Goal: Task Accomplishment & Management: Complete application form

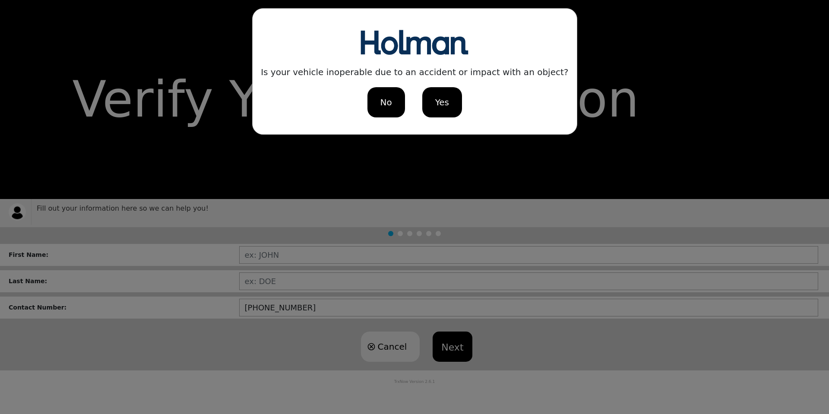
click at [391, 99] on span "No" at bounding box center [386, 102] width 12 height 13
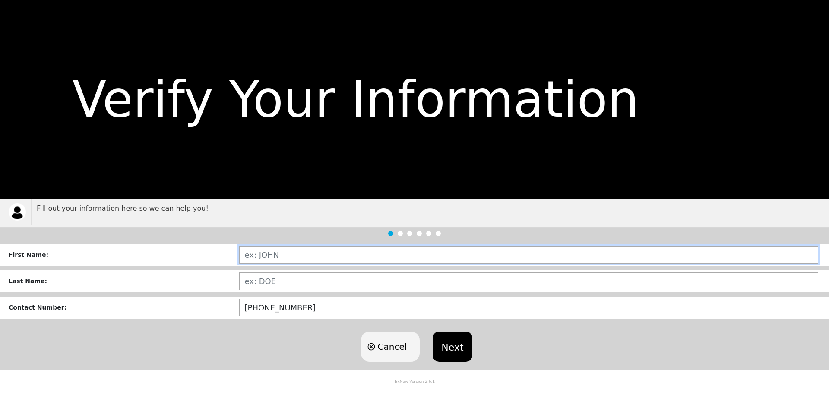
click at [294, 248] on input "text" at bounding box center [528, 255] width 579 height 18
type input "[PERSON_NAME]"
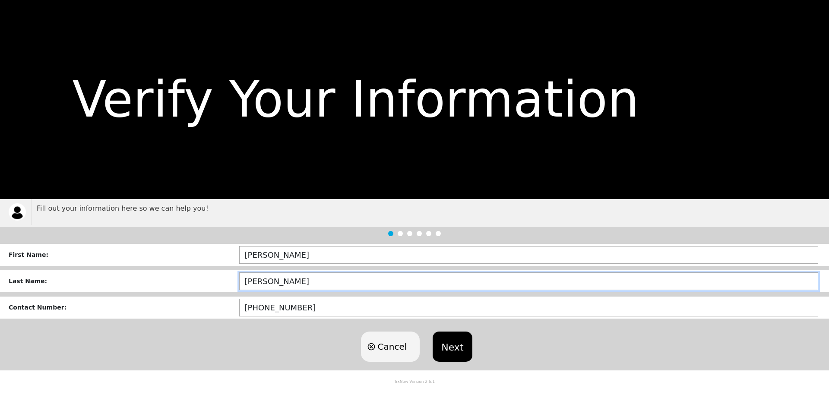
type input "[PERSON_NAME]"
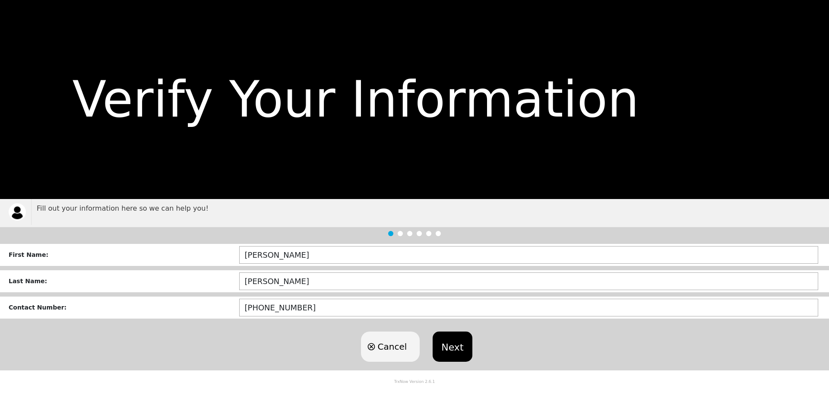
click at [457, 344] on button "Next" at bounding box center [451, 346] width 39 height 30
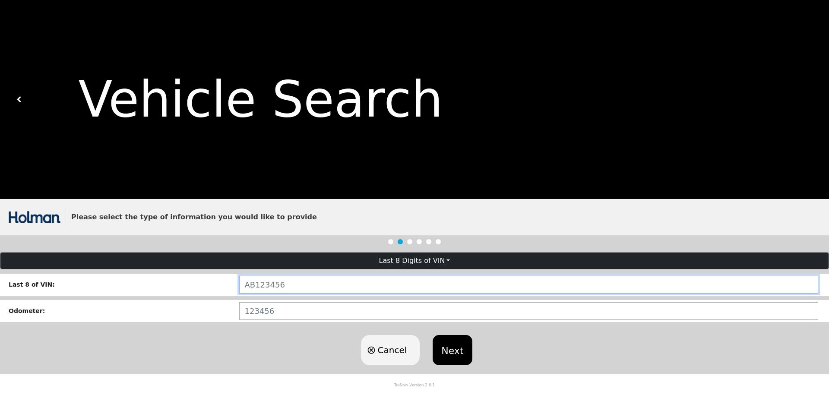
click at [287, 279] on input "text" at bounding box center [528, 285] width 579 height 18
click at [296, 287] on input "text" at bounding box center [528, 285] width 579 height 18
paste input "C19907"
type input "C19907"
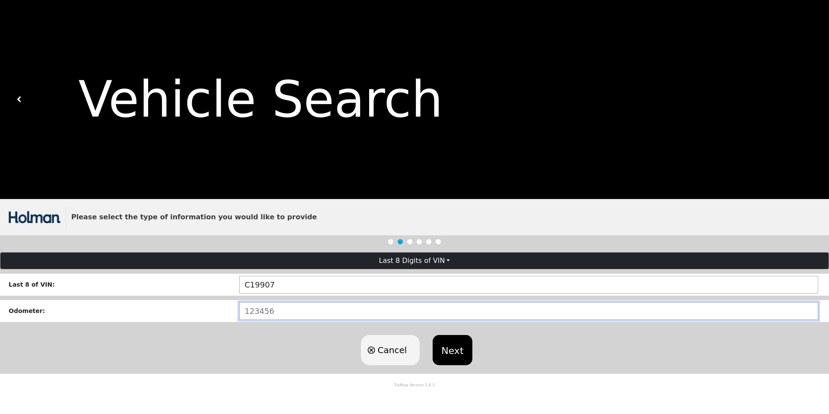
click at [273, 307] on input "number" at bounding box center [528, 311] width 579 height 18
type input "188894"
click at [456, 351] on button "Next" at bounding box center [451, 350] width 39 height 30
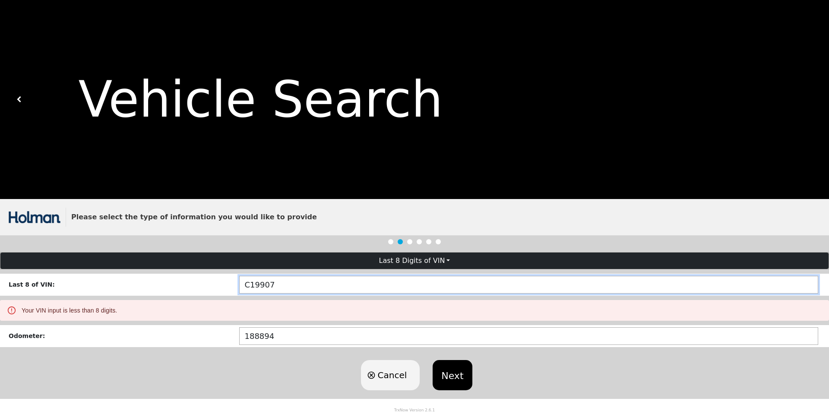
click at [280, 287] on input "C19907" at bounding box center [528, 285] width 579 height 18
drag, startPoint x: 292, startPoint y: 283, endPoint x: 171, endPoint y: 277, distance: 121.0
click at [172, 277] on div "Last 8 of VIN : C19907" at bounding box center [414, 285] width 829 height 22
paste input "K"
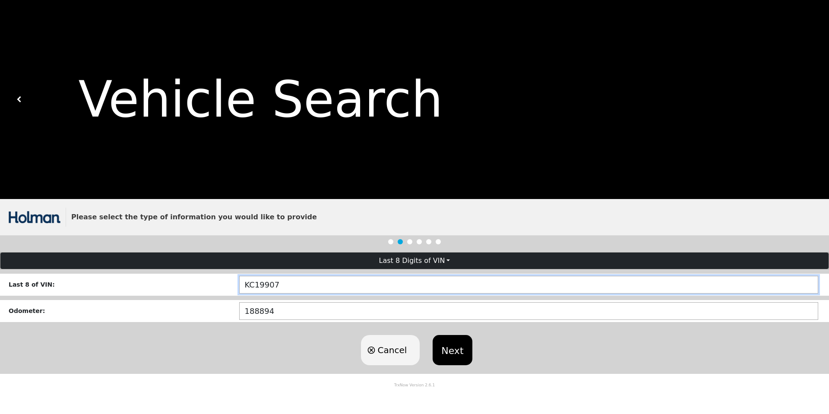
click at [242, 285] on input "KC19907" at bounding box center [528, 285] width 579 height 18
type input "6KC19907"
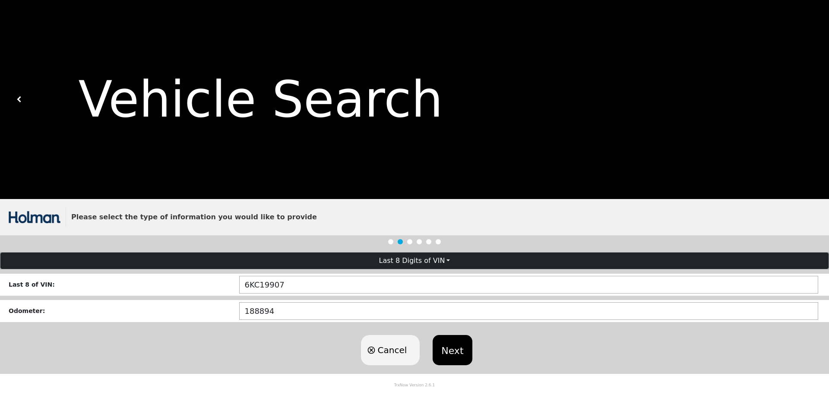
click at [447, 355] on button "Next" at bounding box center [451, 350] width 39 height 30
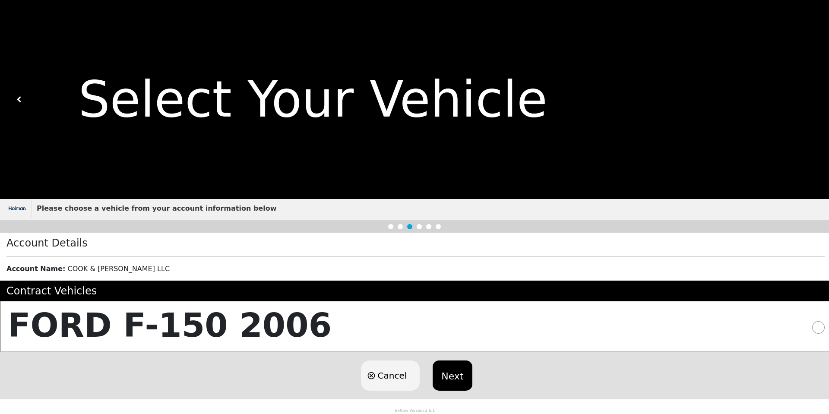
click at [457, 378] on button "Next" at bounding box center [451, 375] width 39 height 30
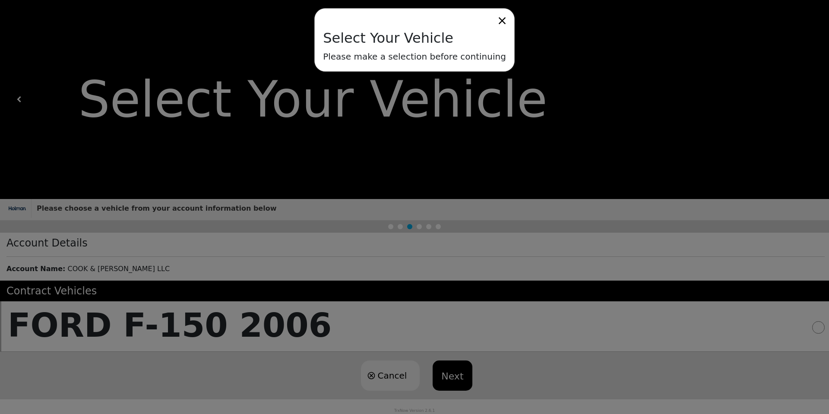
click at [190, 328] on div "Select Your Vehicle Please make a selection before continuing" at bounding box center [414, 207] width 829 height 414
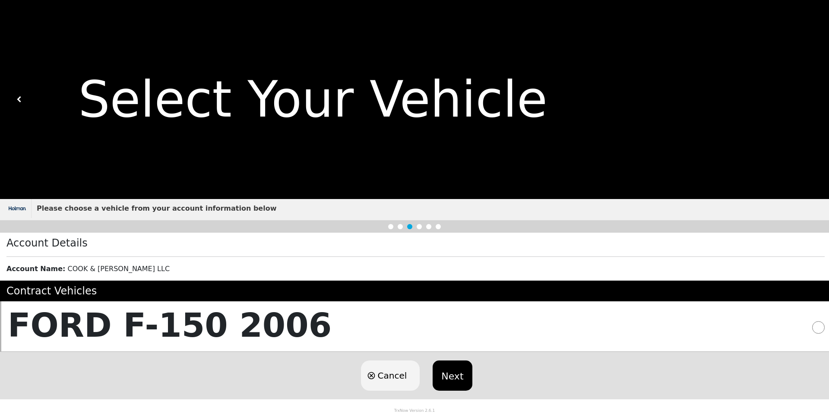
click at [220, 306] on h5 "FORD F-150 2006" at bounding box center [170, 326] width 324 height 40
click at [209, 319] on h5 "FORD F-150 2006" at bounding box center [170, 326] width 324 height 40
click at [456, 377] on button "Next" at bounding box center [451, 375] width 39 height 30
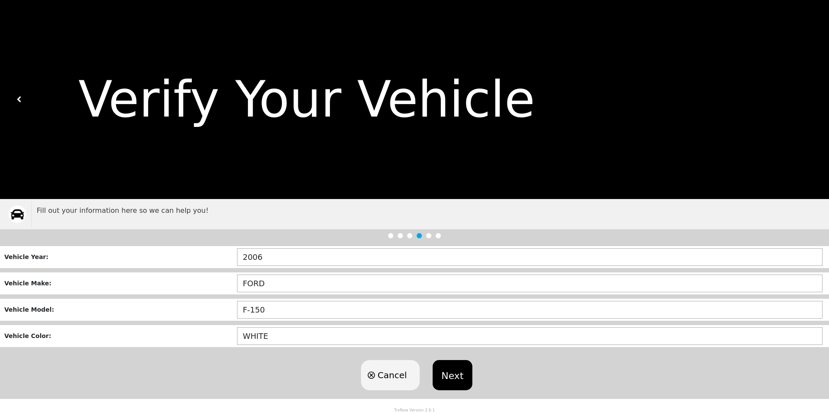
click at [462, 378] on button "Next" at bounding box center [451, 375] width 39 height 30
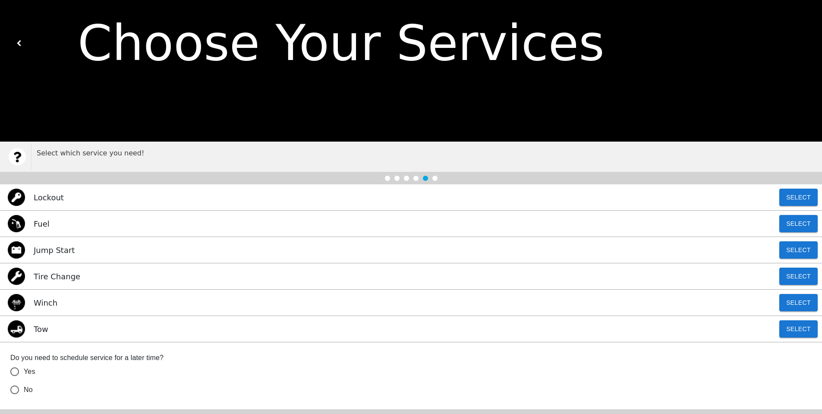
scroll to position [86, 0]
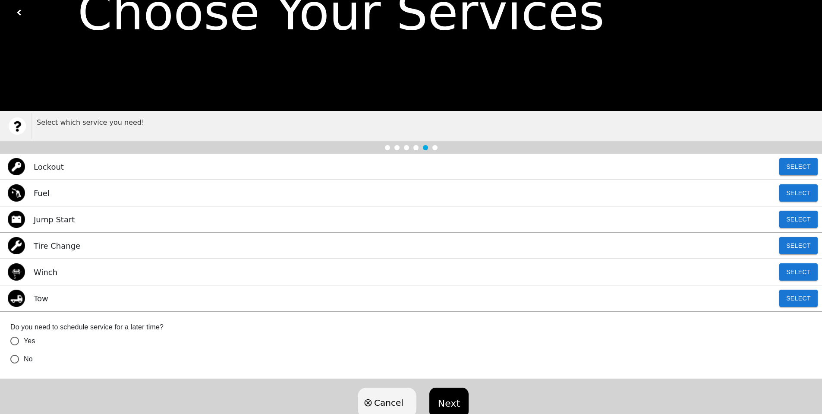
click at [17, 341] on input "Yes" at bounding box center [15, 341] width 18 height 18
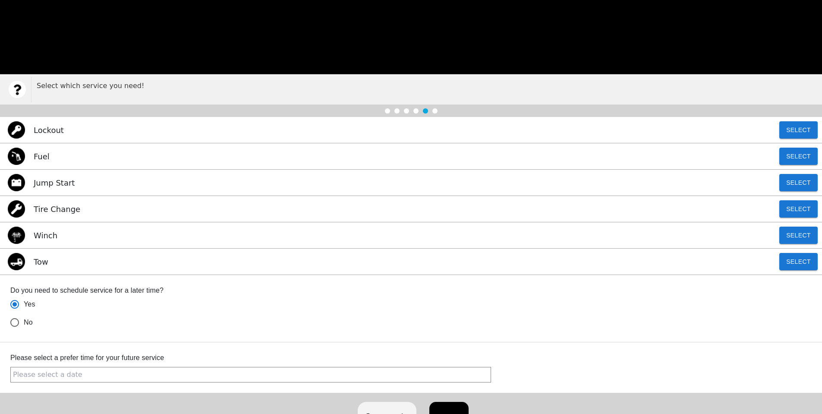
scroll to position [166, 0]
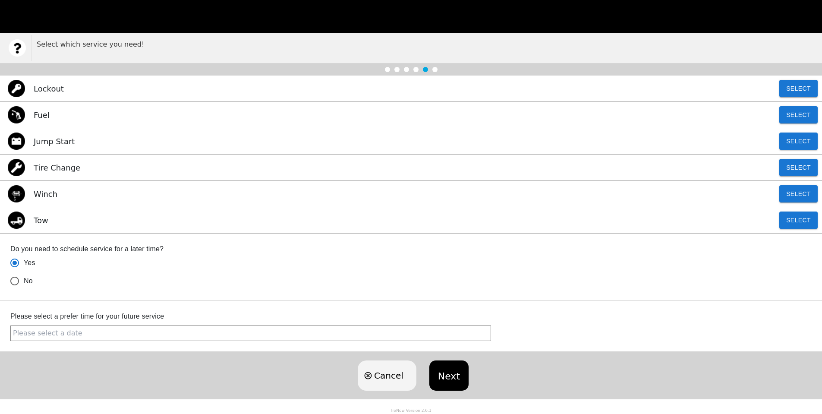
radio input "true"
click at [145, 290] on div "Please select a prefer time for your future service" at bounding box center [410, 267] width 801 height 46
click at [140, 330] on input "text" at bounding box center [250, 333] width 481 height 16
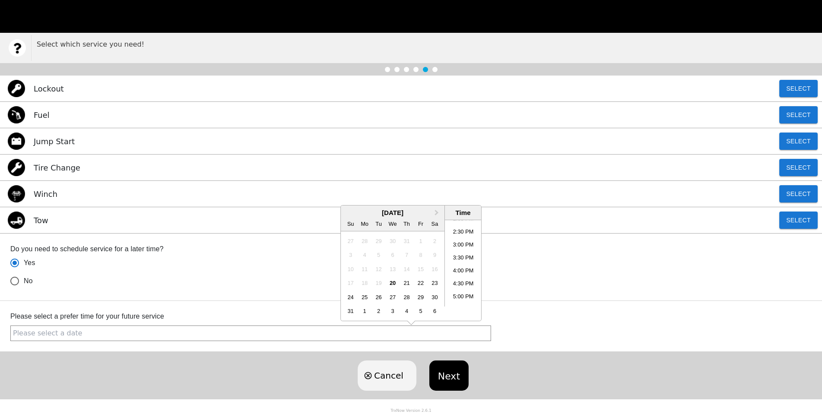
scroll to position [397, 0]
click at [459, 287] on li "5:30 PM" at bounding box center [463, 283] width 37 height 13
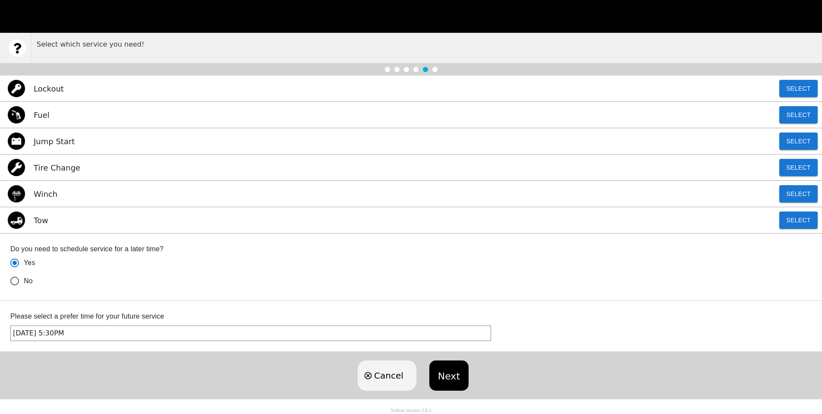
click at [200, 335] on input "[DATE] 5:30PM" at bounding box center [250, 333] width 481 height 16
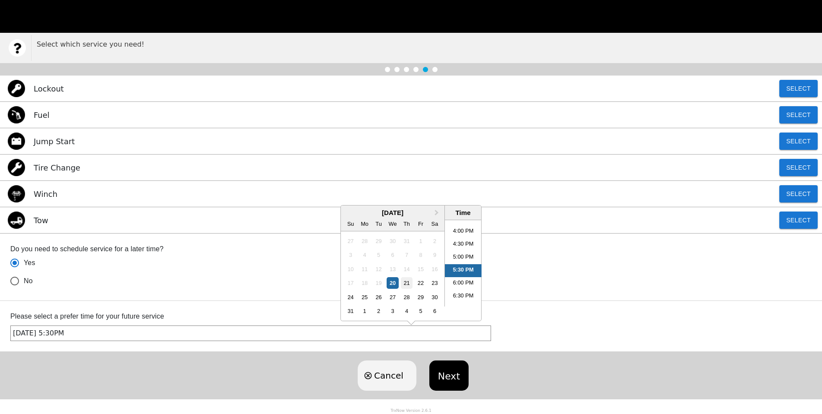
click at [406, 285] on div "21" at bounding box center [407, 283] width 12 height 12
click at [187, 336] on input "[DATE] 2:39PM" at bounding box center [250, 333] width 481 height 16
click at [183, 301] on div "Please select a prefer time for your future service Selected date: [DATE] 2:39 …" at bounding box center [411, 266] width 822 height 67
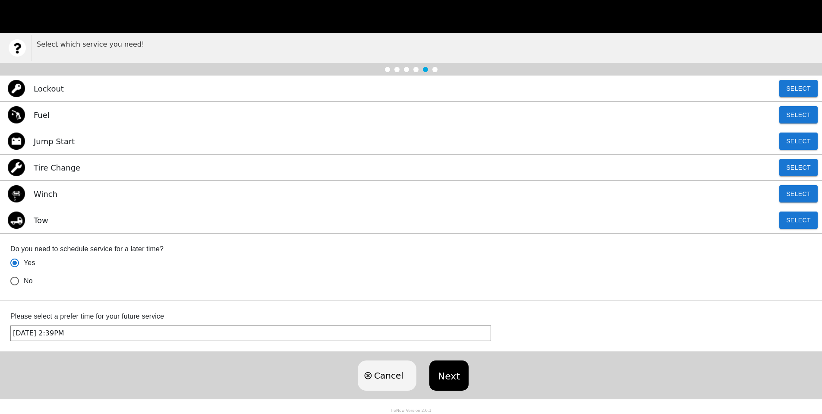
click at [182, 301] on div "Please select a prefer time for your future service Selected date: [DATE] 2:39 …" at bounding box center [411, 266] width 822 height 67
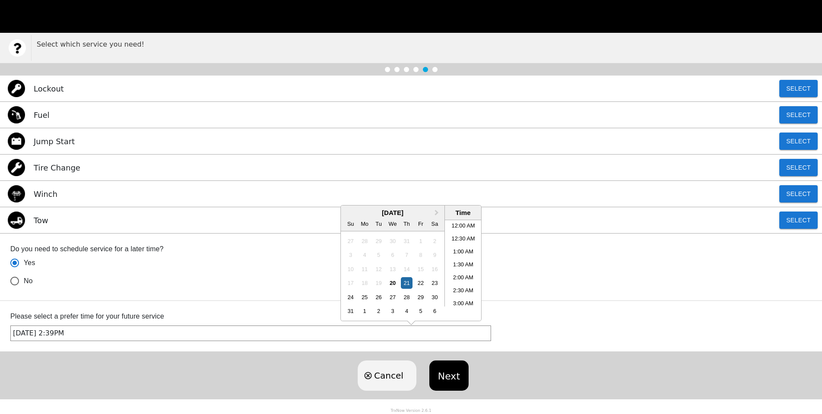
click at [181, 335] on input "[DATE] 2:39PM" at bounding box center [250, 333] width 481 height 16
click at [460, 267] on li "7:00 AM" at bounding box center [463, 269] width 37 height 13
type input "[DATE] 7:00AM"
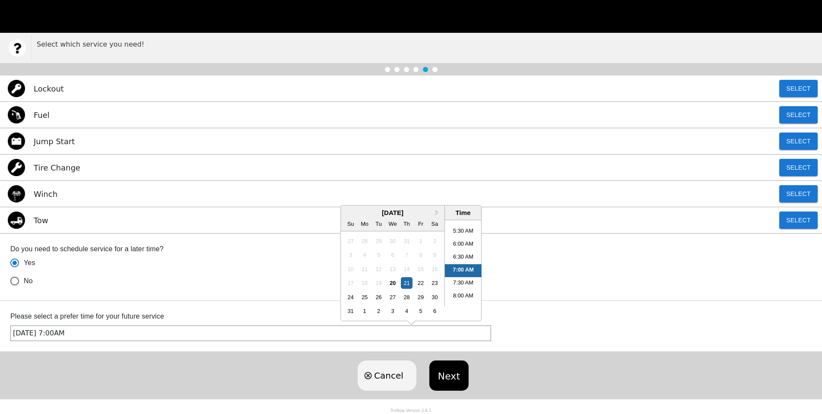
click at [262, 372] on div "Cancel Next" at bounding box center [411, 375] width 822 height 47
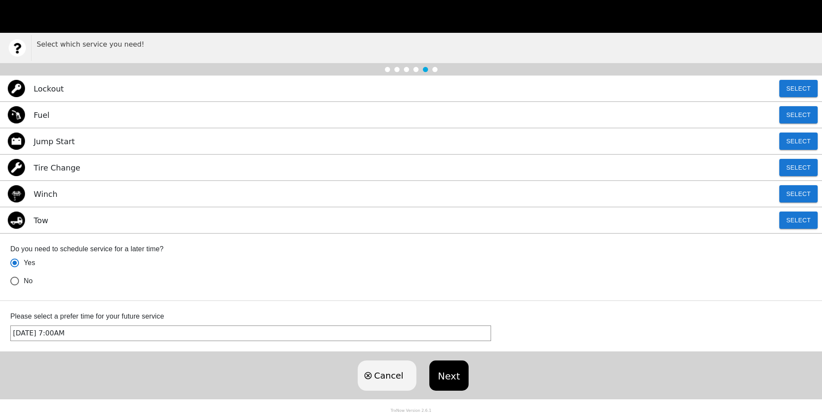
click at [238, 333] on input "[DATE] 7:00AM" at bounding box center [250, 333] width 481 height 16
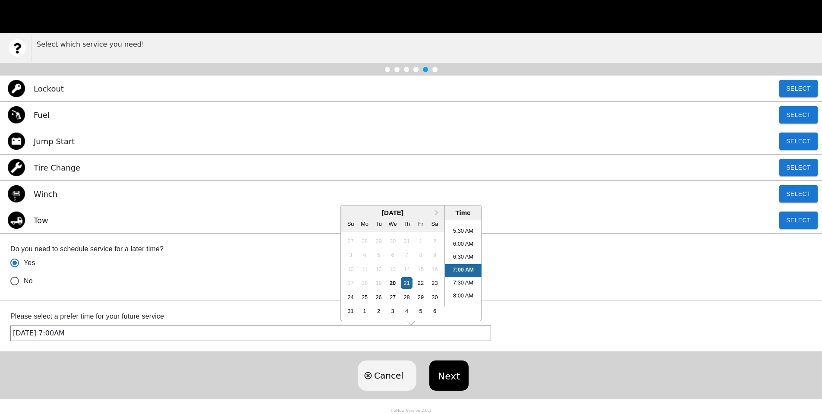
click at [176, 370] on div "Cancel Next" at bounding box center [411, 375] width 822 height 47
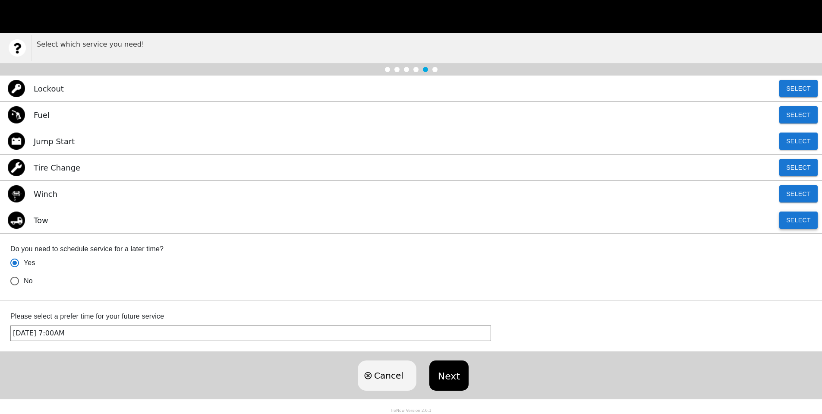
click at [803, 214] on button "Select" at bounding box center [798, 219] width 38 height 17
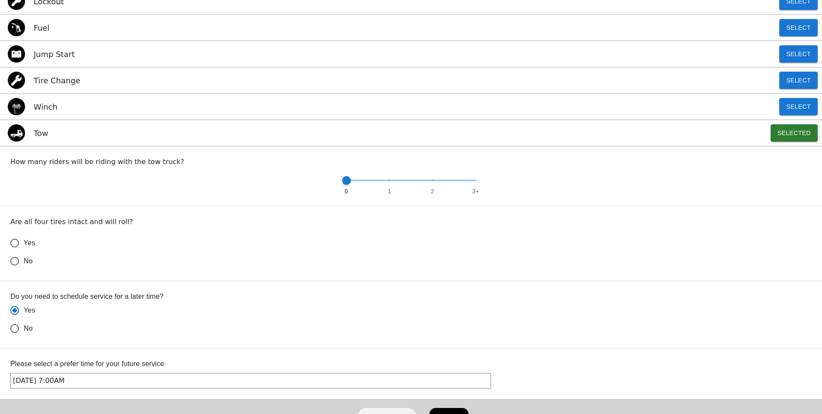
scroll to position [252, 0]
click at [16, 246] on input "Yes" at bounding box center [15, 242] width 18 height 18
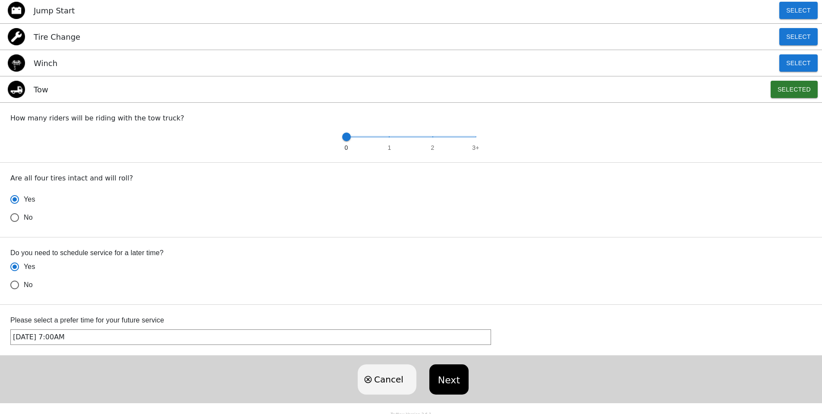
scroll to position [300, 0]
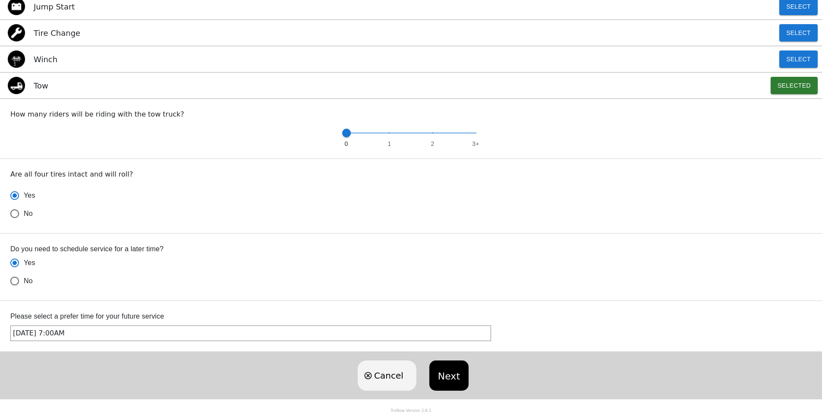
radio input "true"
click at [445, 376] on button "Next" at bounding box center [448, 375] width 39 height 30
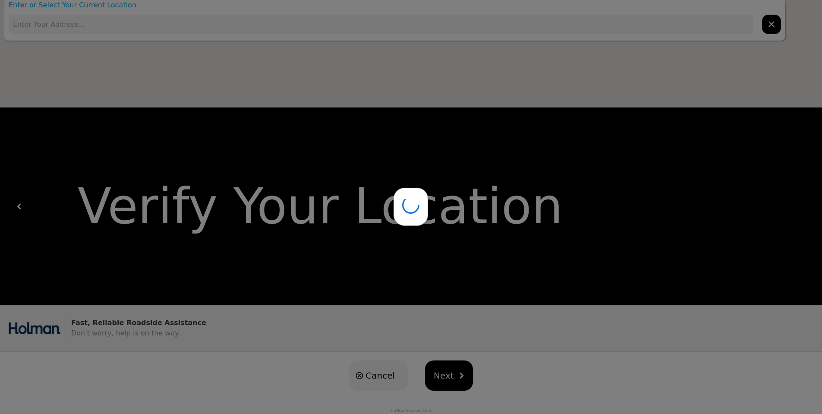
scroll to position [0, 0]
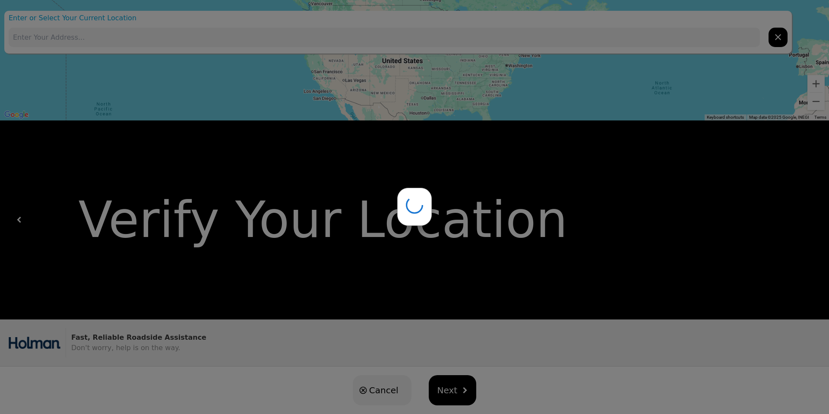
type input "[STREET_ADDRESS]"
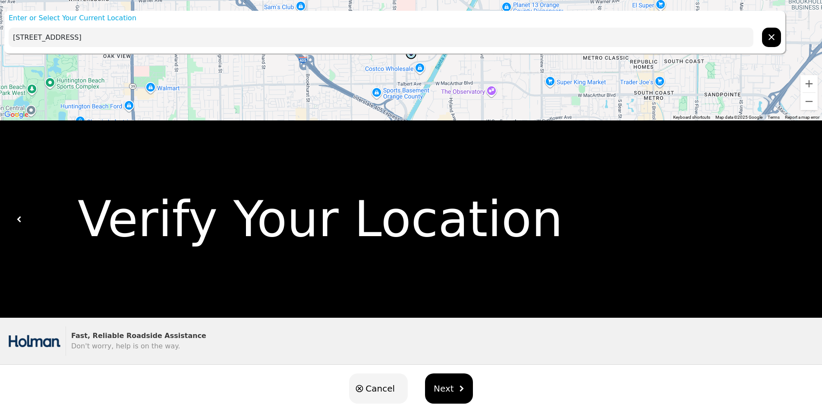
click at [211, 35] on input "[STREET_ADDRESS]" at bounding box center [381, 37] width 745 height 19
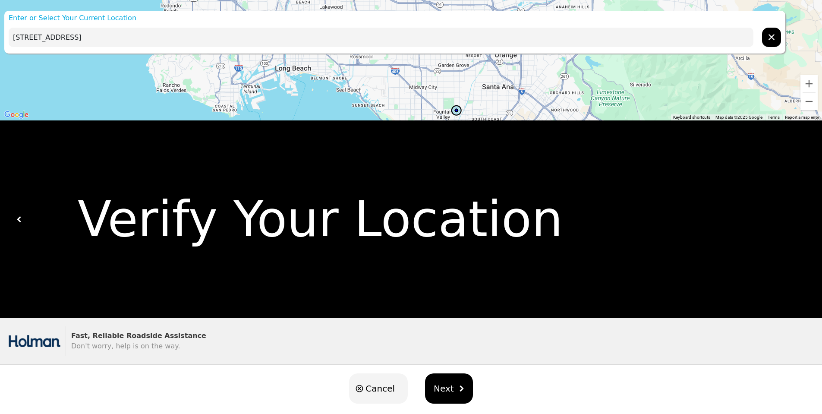
drag, startPoint x: 479, startPoint y: 89, endPoint x: 506, endPoint y: 102, distance: 30.1
click at [506, 102] on div at bounding box center [411, 60] width 822 height 120
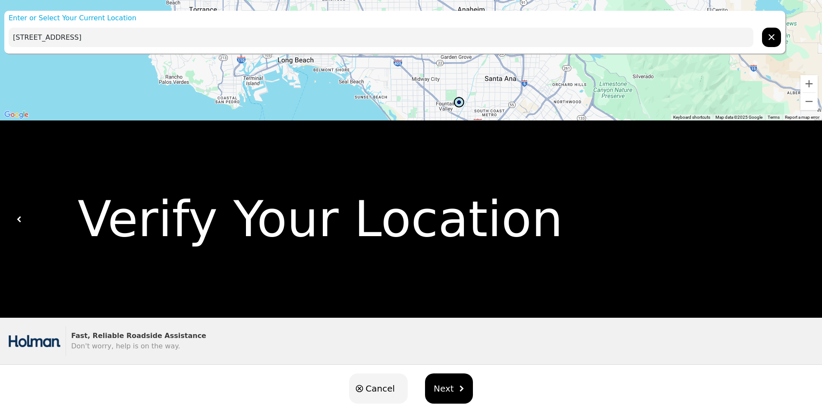
click at [233, 37] on input "[STREET_ADDRESS]" at bounding box center [381, 37] width 745 height 19
drag, startPoint x: 175, startPoint y: 37, endPoint x: 0, endPoint y: 32, distance: 175.3
click at [0, 32] on div "Enter or Select Your Current Location [STREET_ADDRESS] ← Move left → Move right…" at bounding box center [411, 213] width 822 height 427
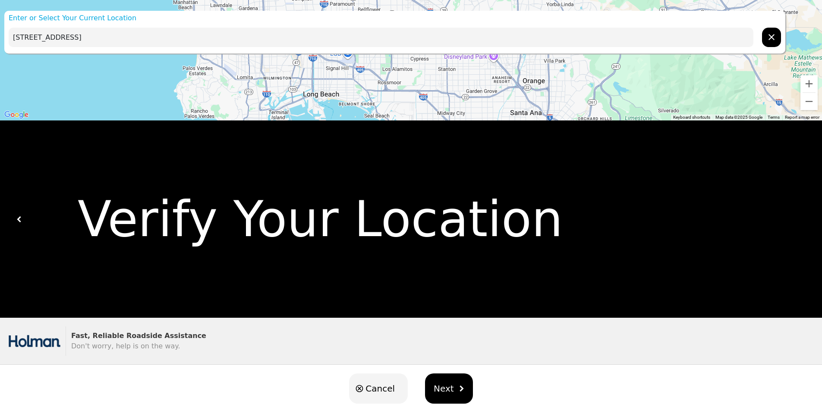
drag, startPoint x: 448, startPoint y: 87, endPoint x: 473, endPoint y: 126, distance: 45.6
click at [473, 127] on div "Enter or Select Your Current Location [STREET_ADDRESS] ← Move left → Move right…" at bounding box center [411, 213] width 822 height 427
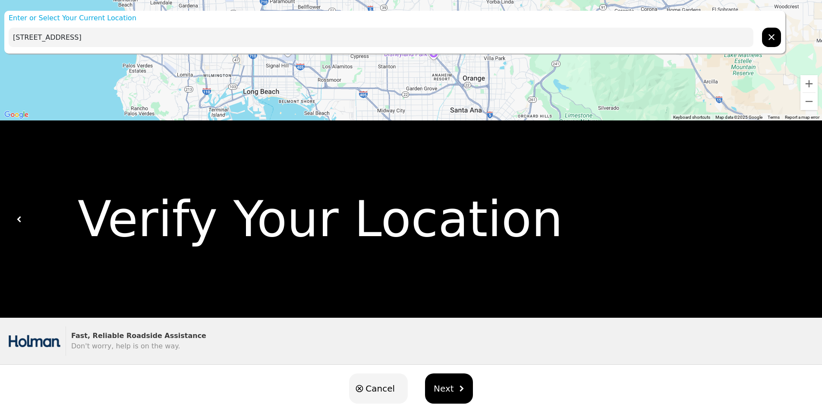
drag, startPoint x: 456, startPoint y: 79, endPoint x: 398, endPoint y: 73, distance: 58.1
click at [398, 73] on div at bounding box center [411, 60] width 822 height 120
drag, startPoint x: 448, startPoint y: 100, endPoint x: 412, endPoint y: 59, distance: 54.1
click at [412, 59] on div at bounding box center [411, 60] width 822 height 120
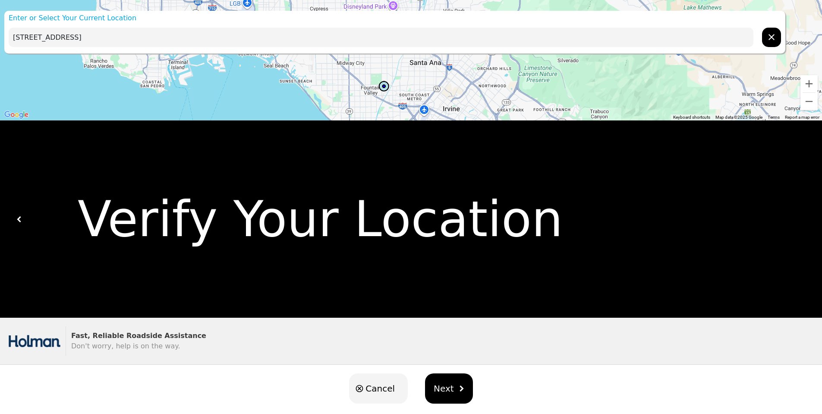
click at [778, 119] on link "Terms" at bounding box center [774, 117] width 12 height 5
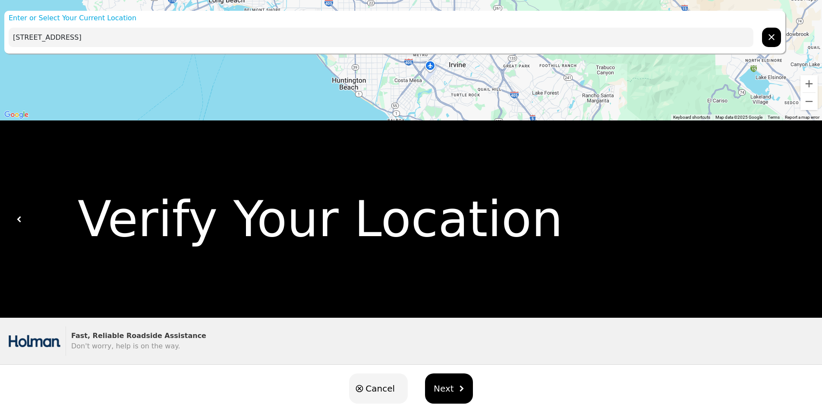
drag, startPoint x: 514, startPoint y: 120, endPoint x: 520, endPoint y: 52, distance: 67.6
click at [520, 52] on div "Enter or Select Your Current Location [STREET_ADDRESS] ← Move left → Move right…" at bounding box center [411, 213] width 822 height 427
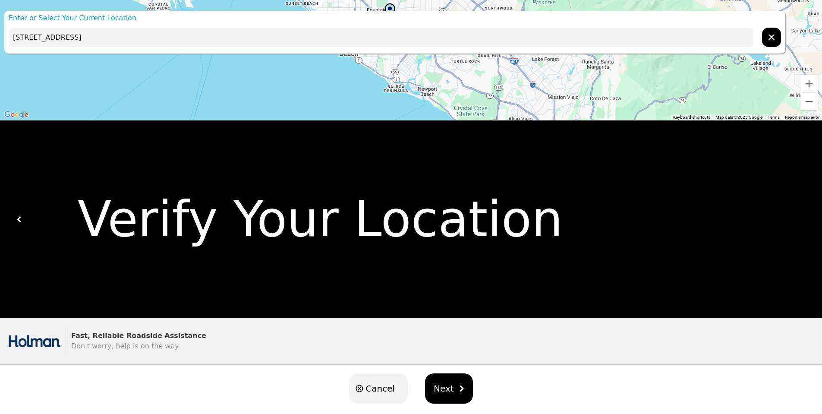
click at [767, 36] on icon "hidden" at bounding box center [772, 37] width 10 height 10
click at [352, 76] on div at bounding box center [411, 60] width 822 height 120
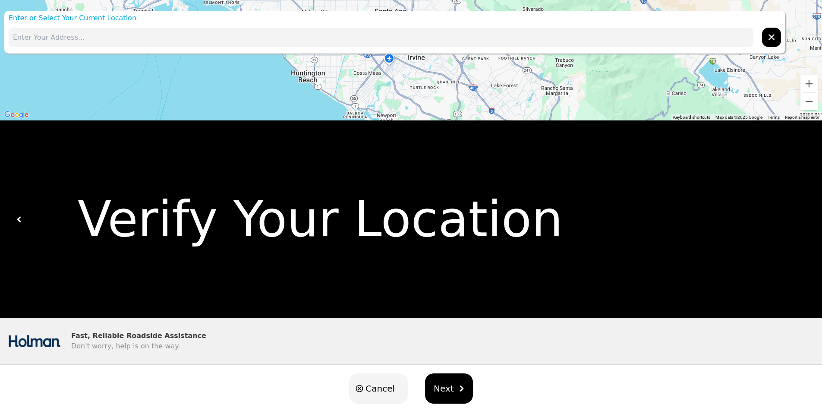
drag, startPoint x: 471, startPoint y: 87, endPoint x: 416, endPoint y: 122, distance: 65.5
click at [417, 122] on div "Enter or Select Your Current Location ← Move left → Move right ↑ Move up ↓ Move…" at bounding box center [411, 213] width 822 height 427
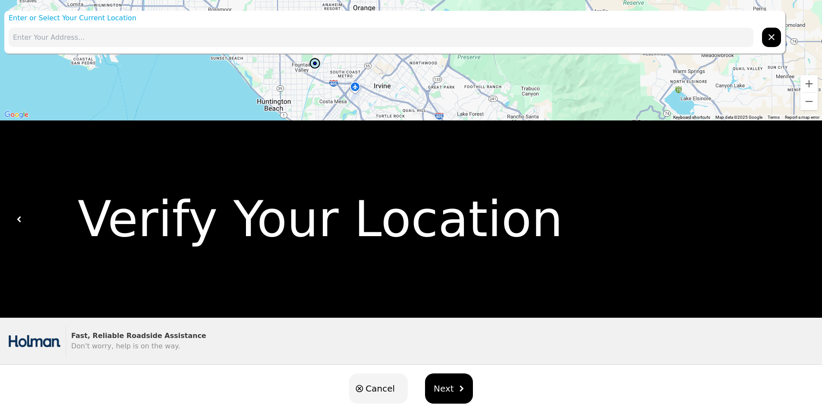
drag, startPoint x: 467, startPoint y: 87, endPoint x: 443, endPoint y: 123, distance: 43.2
click at [444, 123] on div "Enter or Select Your Current Location ← Move left → Move right ↑ Move up ↓ Move…" at bounding box center [411, 213] width 822 height 427
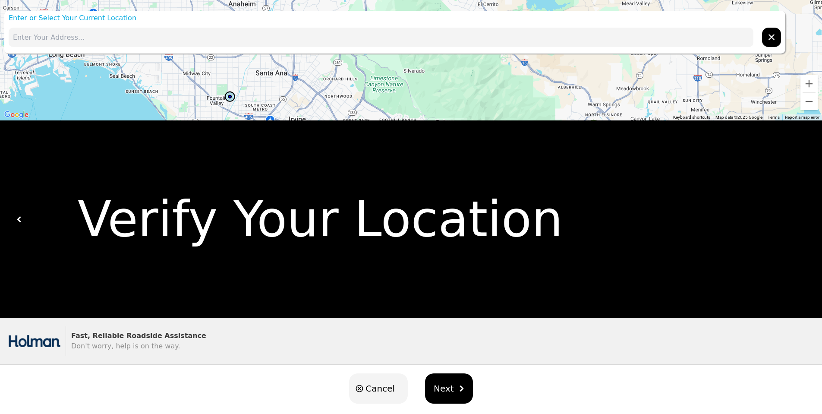
drag, startPoint x: 473, startPoint y: 92, endPoint x: 354, endPoint y: 54, distance: 125.0
click at [354, 54] on div at bounding box center [411, 60] width 822 height 120
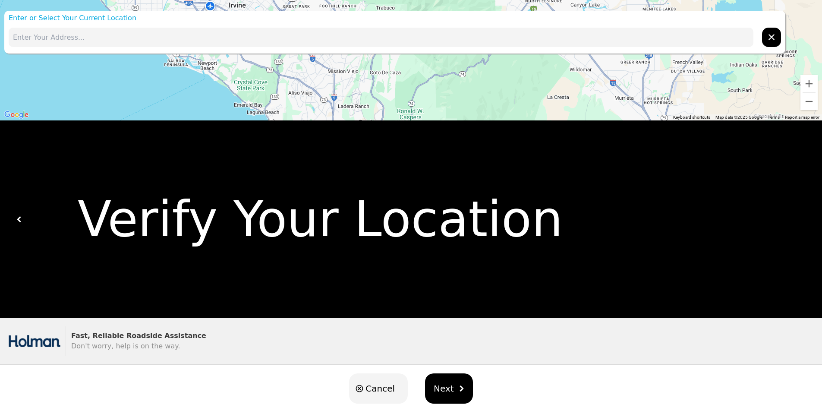
drag, startPoint x: 396, startPoint y: 102, endPoint x: 383, endPoint y: 52, distance: 51.4
click at [383, 52] on div "Enter or Select Your Current Location ← Move left → Move right ↑ Move up ↓ Move…" at bounding box center [411, 213] width 822 height 427
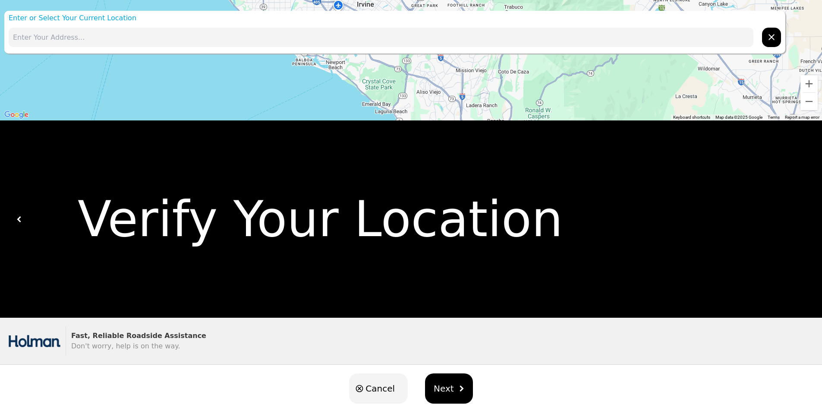
drag, startPoint x: 379, startPoint y: 91, endPoint x: 501, endPoint y: 107, distance: 123.2
click at [501, 107] on div at bounding box center [411, 60] width 822 height 120
drag, startPoint x: 338, startPoint y: 47, endPoint x: 383, endPoint y: 85, distance: 58.6
click at [383, 85] on div "Enter or Select Your Current Location ← Move left → Move right ↑ Move up ↓ Move…" at bounding box center [411, 213] width 822 height 427
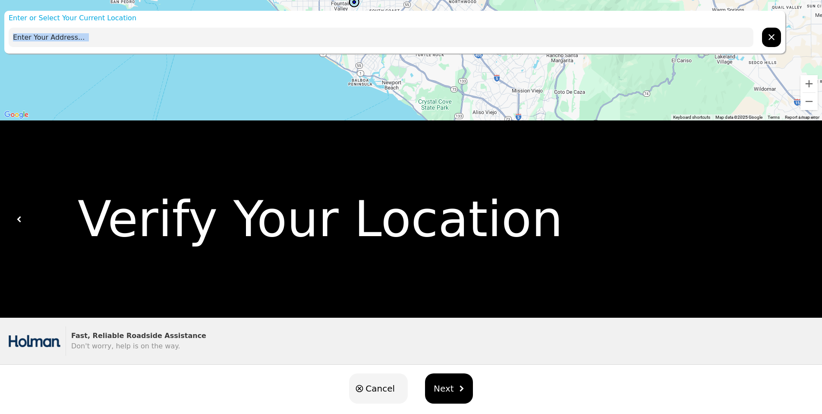
drag, startPoint x: 357, startPoint y: 84, endPoint x: 414, endPoint y: 121, distance: 68.4
click at [414, 121] on div "Enter or Select Your Current Location ← Move left → Move right ↑ Move up ↓ Move…" at bounding box center [411, 213] width 822 height 427
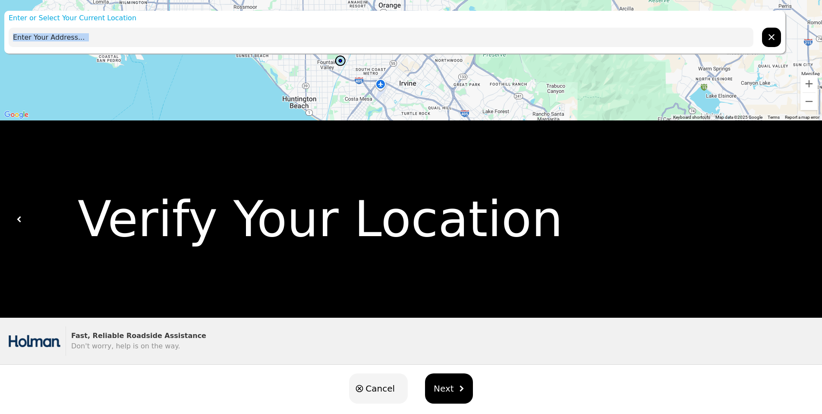
drag, startPoint x: 423, startPoint y: 98, endPoint x: 422, endPoint y: 110, distance: 11.8
click at [421, 114] on div at bounding box center [411, 60] width 822 height 120
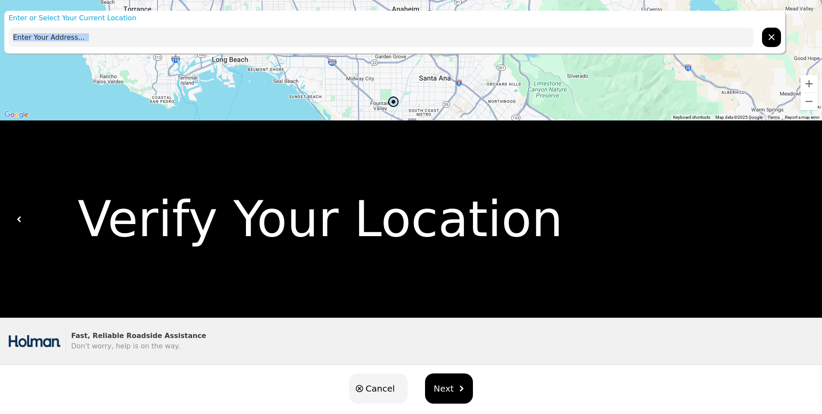
drag, startPoint x: 403, startPoint y: 80, endPoint x: 461, endPoint y: 118, distance: 69.2
click at [461, 118] on div at bounding box center [411, 60] width 822 height 120
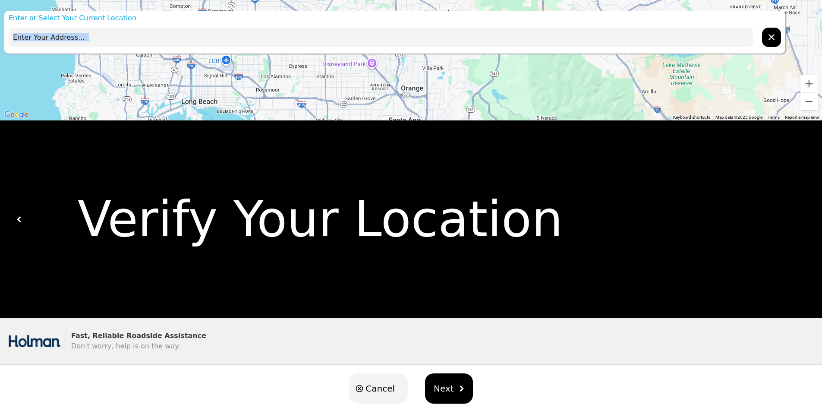
drag, startPoint x: 478, startPoint y: 107, endPoint x: 451, endPoint y: 122, distance: 30.1
click at [451, 132] on div "Enter or Select Your Current Location ← Move left → Move right ↑ Move up ↓ Move…" at bounding box center [411, 213] width 822 height 427
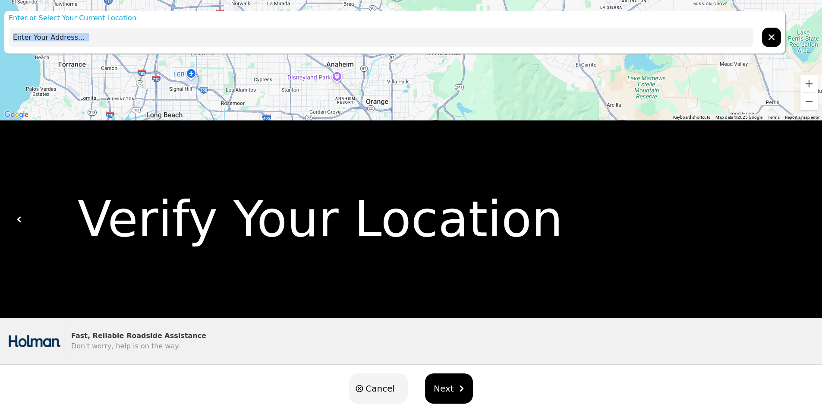
drag, startPoint x: 445, startPoint y: 104, endPoint x: 432, endPoint y: 125, distance: 24.7
click at [434, 127] on div "Enter or Select Your Current Location ← Move left → Move right ↑ Move up ↓ Move…" at bounding box center [411, 213] width 822 height 427
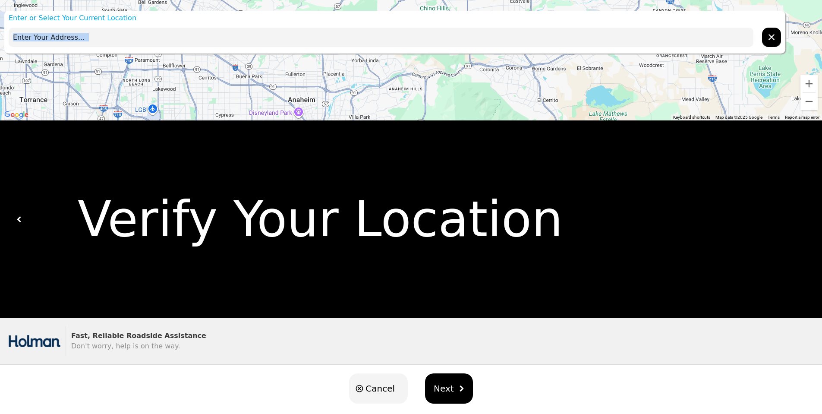
drag, startPoint x: 458, startPoint y: 93, endPoint x: 424, endPoint y: 115, distance: 40.7
click at [424, 115] on div at bounding box center [411, 60] width 822 height 120
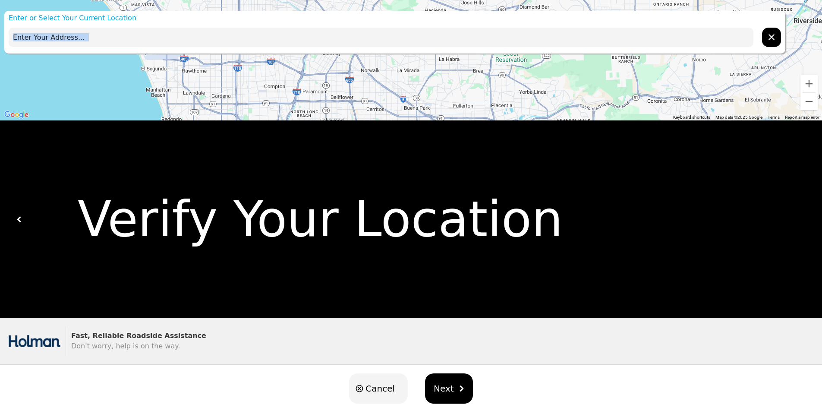
drag, startPoint x: 210, startPoint y: 89, endPoint x: 380, endPoint y: 121, distance: 172.5
click at [380, 121] on div "Enter or Select Your Current Location ← Move left → Move right ↑ Move up ↓ Move…" at bounding box center [411, 213] width 822 height 427
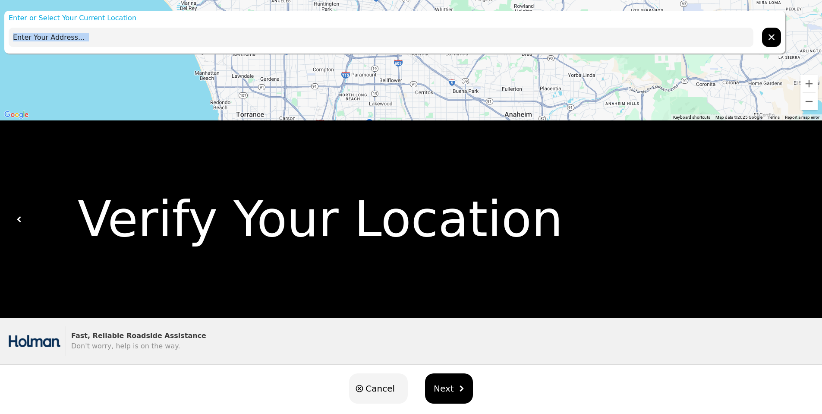
drag, startPoint x: 348, startPoint y: 76, endPoint x: 372, endPoint y: 60, distance: 29.2
click at [371, 60] on div at bounding box center [411, 60] width 822 height 120
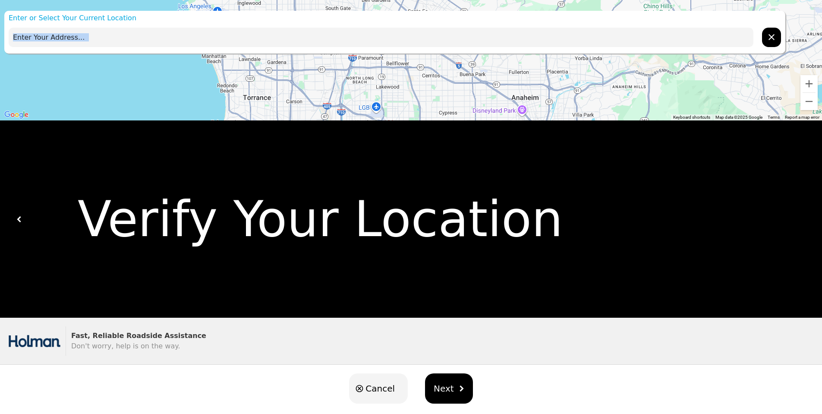
drag, startPoint x: 393, startPoint y: 102, endPoint x: 401, endPoint y: 73, distance: 29.8
click at [401, 74] on div at bounding box center [411, 60] width 822 height 120
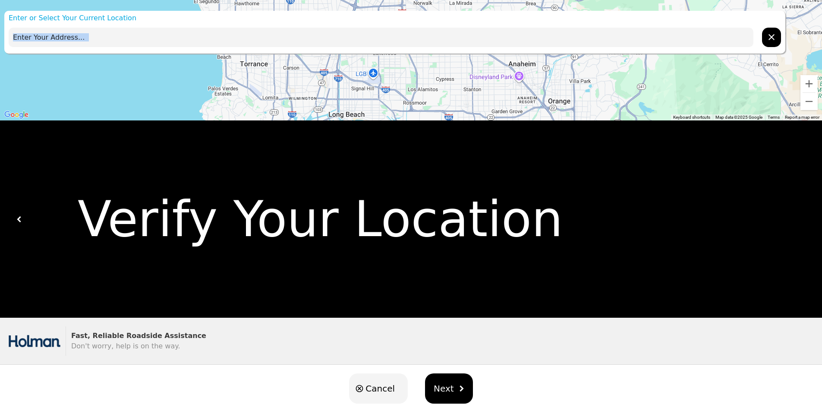
drag, startPoint x: 415, startPoint y: 101, endPoint x: 410, endPoint y: 78, distance: 23.4
click at [410, 78] on div at bounding box center [411, 60] width 822 height 120
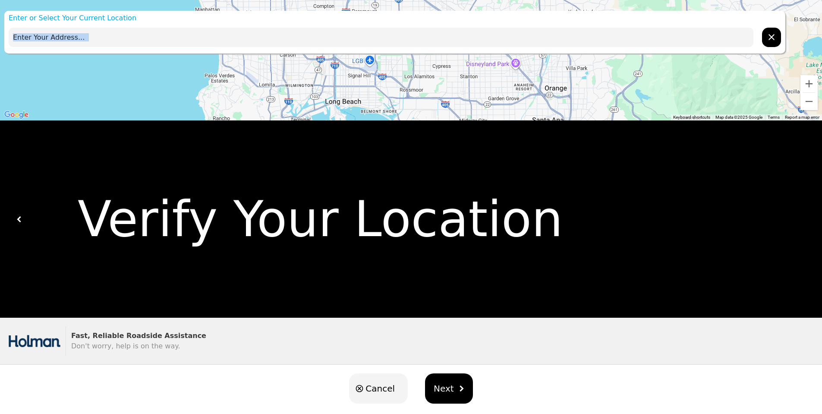
drag, startPoint x: 383, startPoint y: 91, endPoint x: 374, endPoint y: 73, distance: 19.7
click at [375, 74] on div at bounding box center [411, 60] width 822 height 120
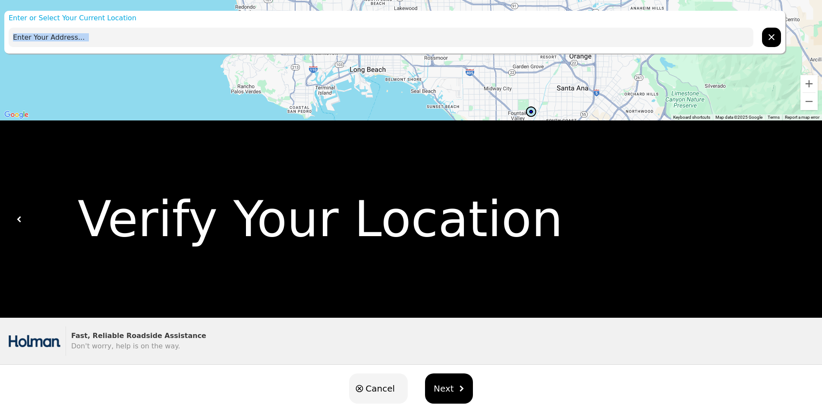
drag, startPoint x: 385, startPoint y: 101, endPoint x: 427, endPoint y: 76, distance: 48.3
click at [426, 77] on div at bounding box center [411, 60] width 822 height 120
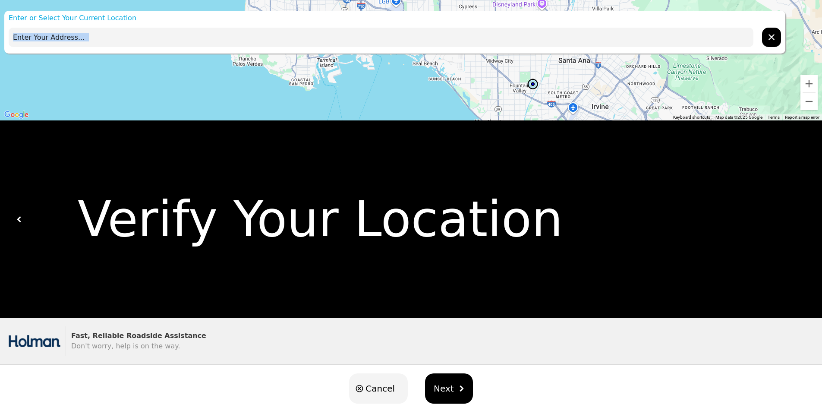
drag, startPoint x: 475, startPoint y: 93, endPoint x: 461, endPoint y: 72, distance: 25.1
click at [461, 61] on div at bounding box center [411, 60] width 822 height 120
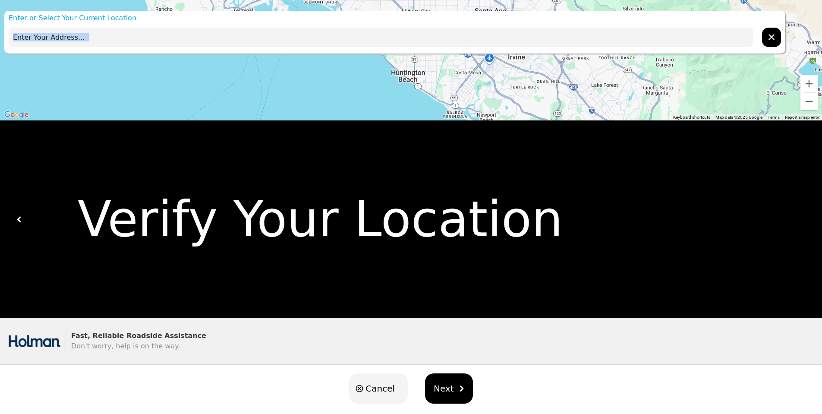
drag, startPoint x: 606, startPoint y: 95, endPoint x: 534, endPoint y: 68, distance: 77.3
click at [534, 68] on div at bounding box center [411, 60] width 822 height 120
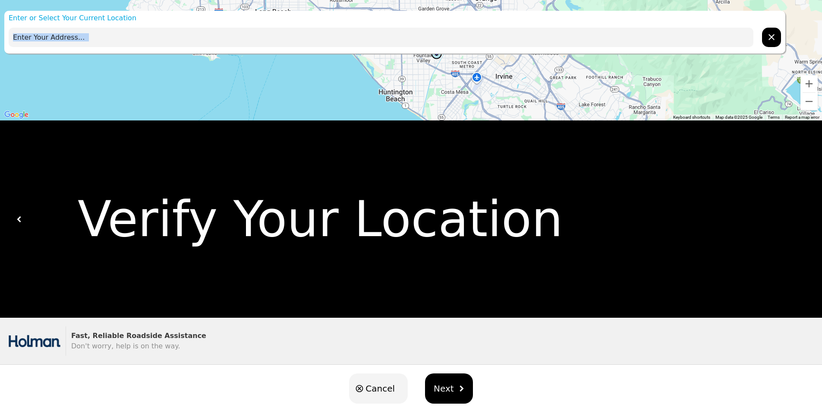
drag, startPoint x: 485, startPoint y: 86, endPoint x: 471, endPoint y: 133, distance: 49.0
click at [471, 133] on div "Enter or Select Your Current Location ← Move left → Move right ↑ Move up ↓ Move…" at bounding box center [411, 213] width 822 height 427
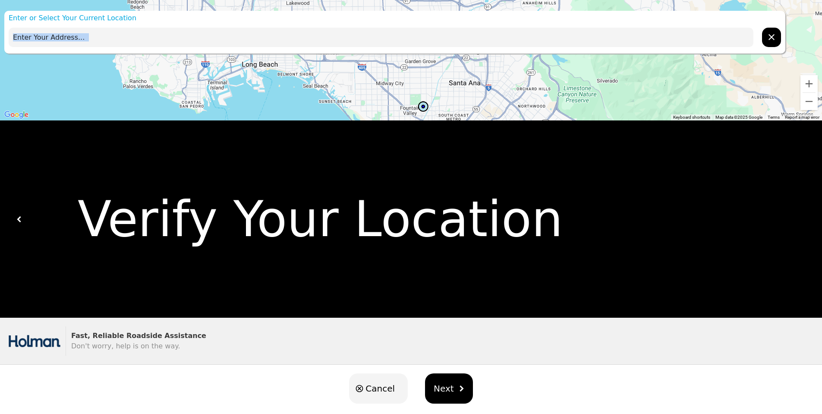
drag, startPoint x: 406, startPoint y: 79, endPoint x: 432, endPoint y: 117, distance: 46.1
click at [432, 117] on div at bounding box center [411, 60] width 822 height 120
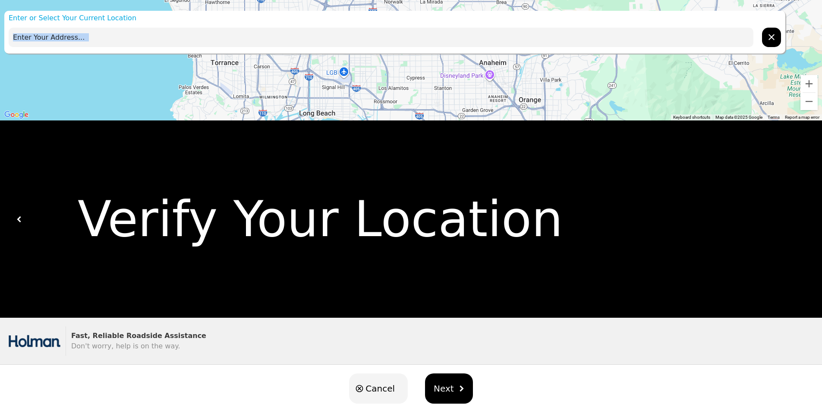
drag, startPoint x: 416, startPoint y: 84, endPoint x: 450, endPoint y: 92, distance: 35.5
click at [444, 104] on div at bounding box center [411, 60] width 822 height 120
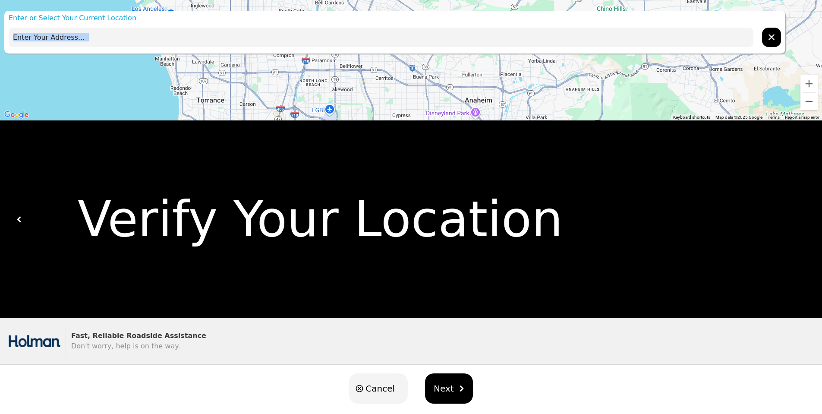
drag, startPoint x: 455, startPoint y: 83, endPoint x: 440, endPoint y: 124, distance: 43.7
click at [440, 126] on div "Enter or Select Your Current Location ← Move left → Move right ↑ Move up ↓ Move…" at bounding box center [411, 213] width 822 height 427
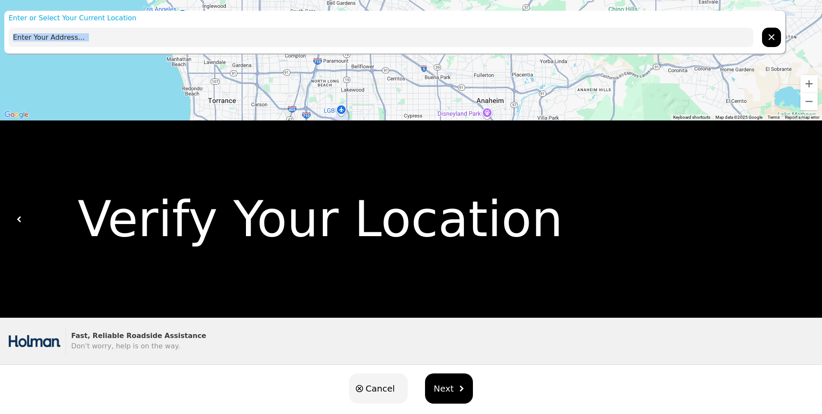
drag, startPoint x: 427, startPoint y: 93, endPoint x: 441, endPoint y: 85, distance: 16.1
click at [441, 85] on div at bounding box center [411, 60] width 822 height 120
click at [374, 79] on div at bounding box center [411, 60] width 822 height 120
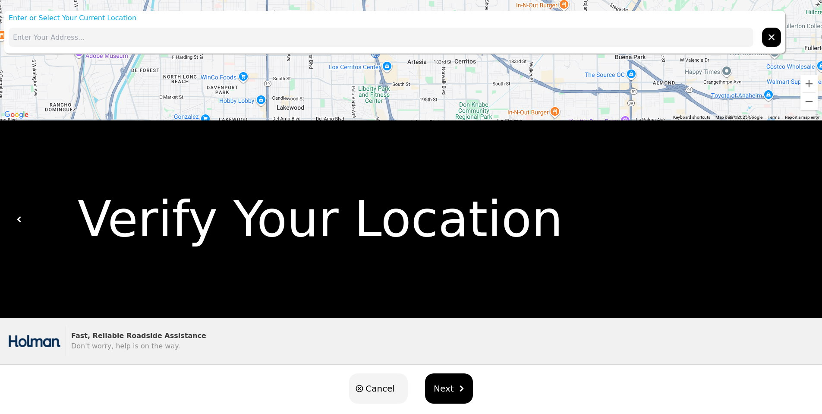
drag, startPoint x: 384, startPoint y: 73, endPoint x: 386, endPoint y: 59, distance: 13.6
click at [386, 59] on div at bounding box center [411, 60] width 822 height 120
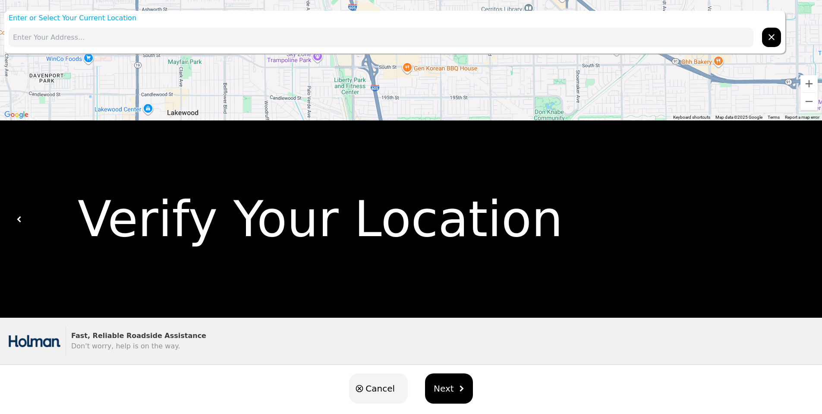
drag
click at [427, 101] on div at bounding box center [411, 60] width 822 height 120
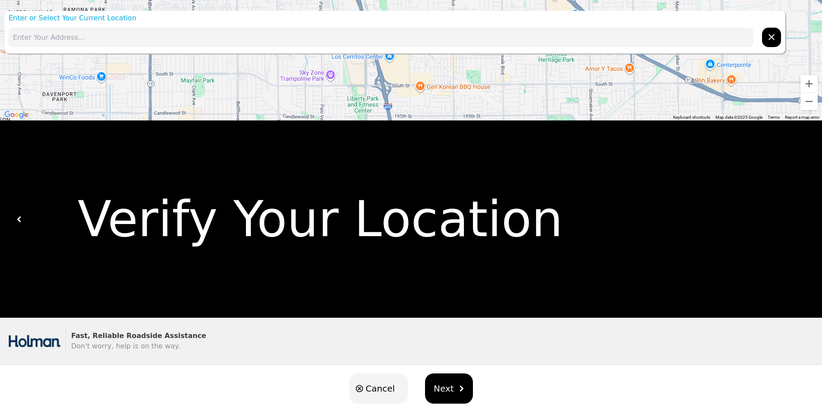
click at [421, 123] on div "Enter or Select Your Current Location ← Move left → Move right ↑ Move up ↓ Move…" at bounding box center [411, 213] width 822 height 427
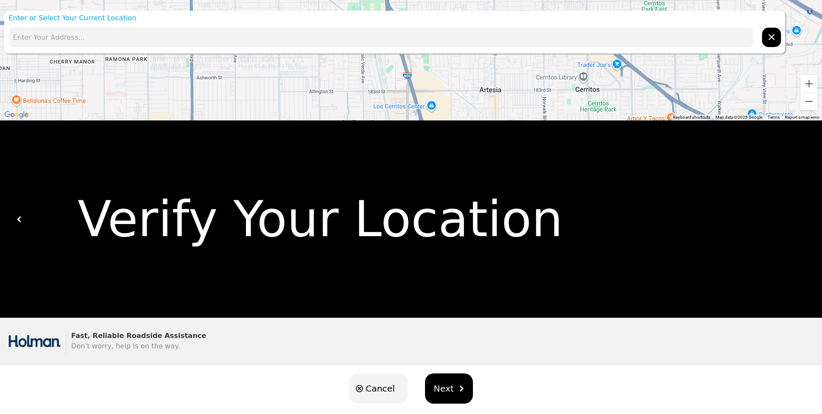
click at [404, 129] on div "Enter or Select Your Current Location ← Move left → Move right ↑ Move up ↓ Move…" at bounding box center [411, 213] width 822 height 427
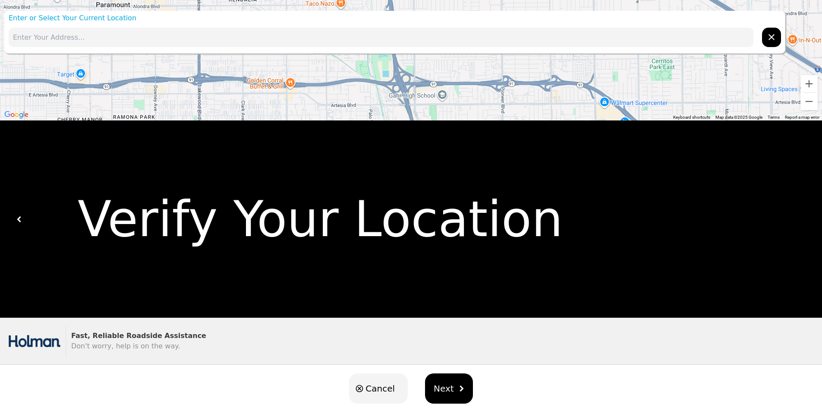
click at [401, 96] on div at bounding box center [411, 60] width 822 height 120
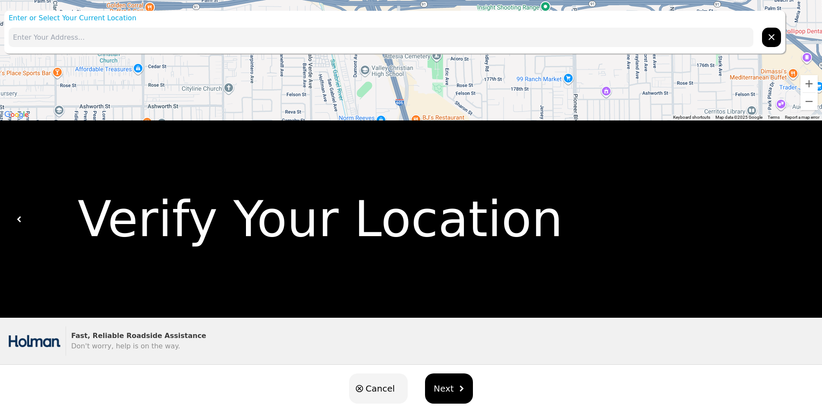
click at [453, 67] on div at bounding box center [411, 60] width 822 height 120
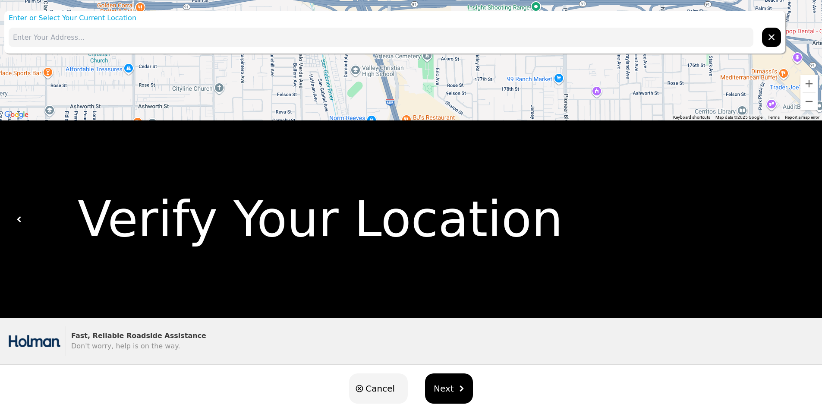
click at [435, 98] on div at bounding box center [411, 60] width 822 height 120
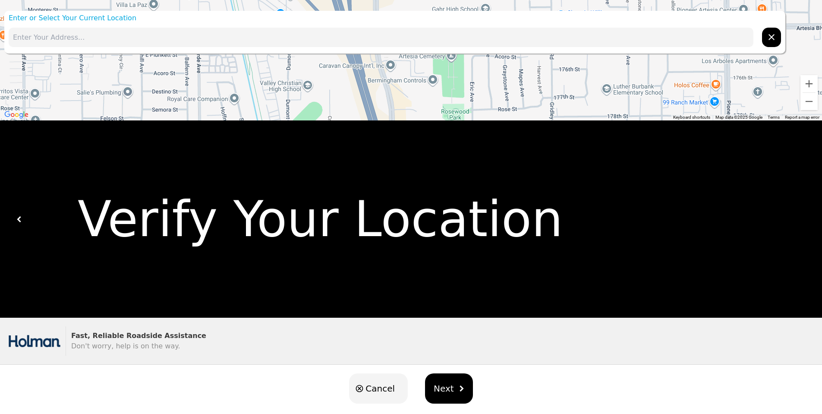
click at [440, 120] on div at bounding box center [411, 60] width 822 height 120
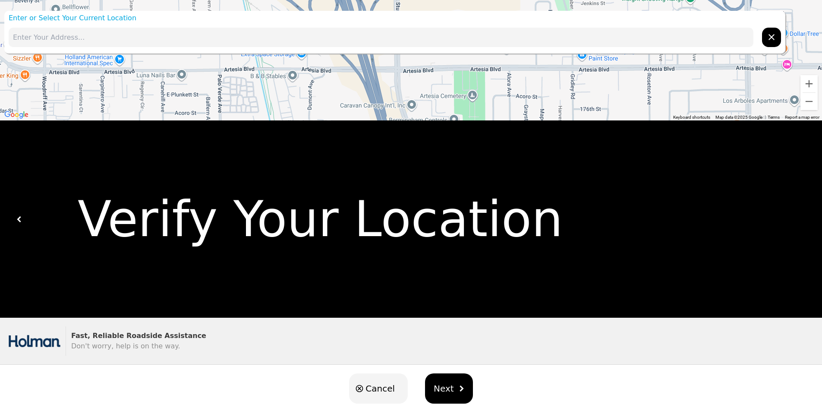
click at [435, 117] on div at bounding box center [411, 60] width 822 height 120
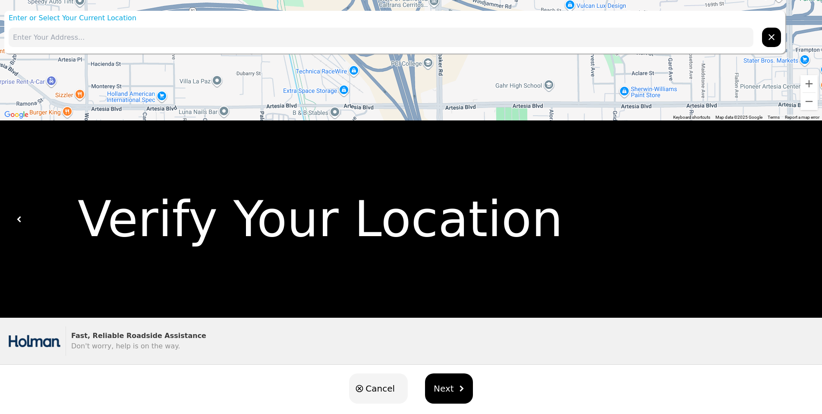
click at [497, 132] on div "Enter or Select Your Current Location ← Move left → Move right ↑ Move up ↓ Move…" at bounding box center [411, 213] width 822 height 427
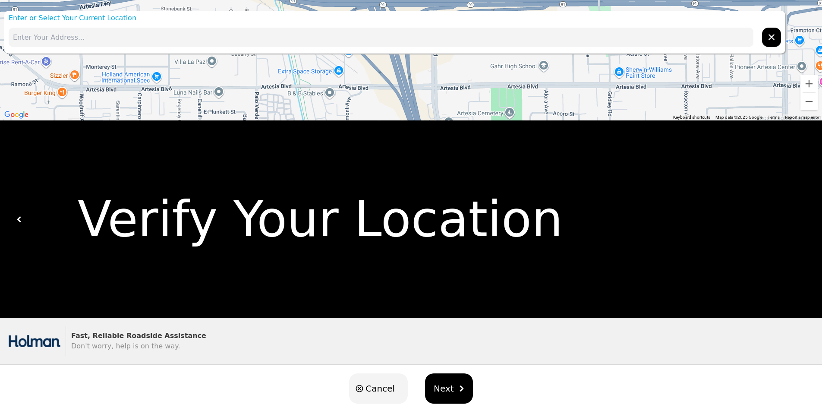
click at [445, 74] on div at bounding box center [411, 60] width 822 height 120
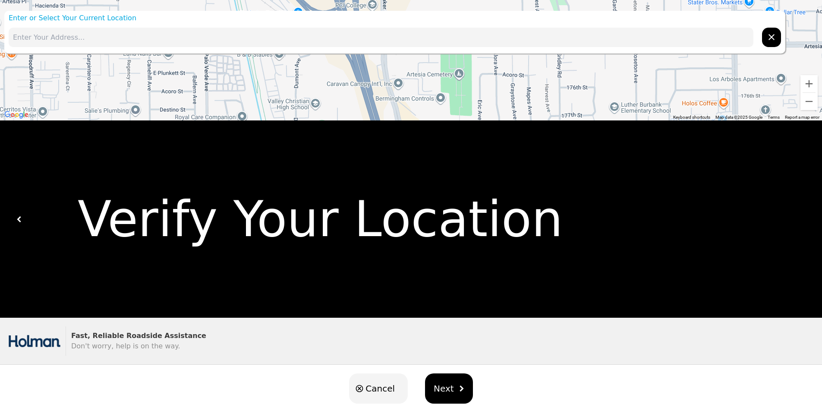
click at [429, 57] on div at bounding box center [411, 60] width 822 height 120
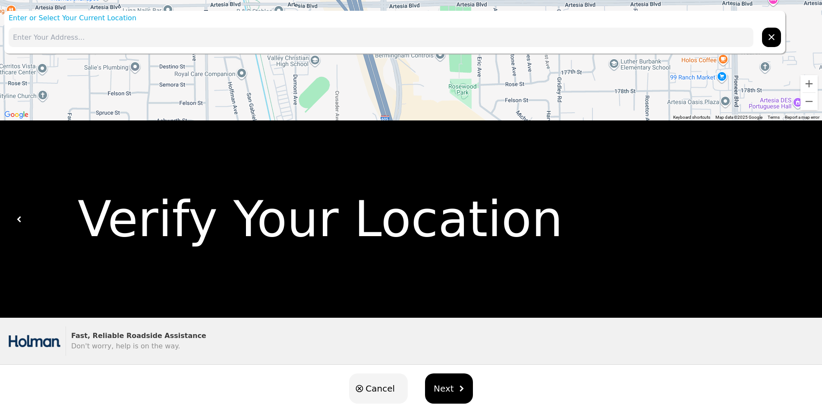
click at [445, 61] on div at bounding box center [411, 60] width 822 height 120
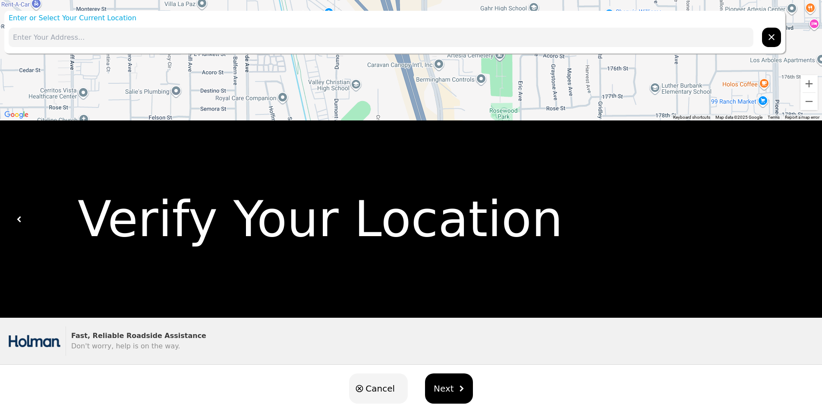
click at [452, 146] on div "Enter or Select Your Current Location ← Move left → Move right ↑ Move up ↓ Move…" at bounding box center [411, 213] width 822 height 427
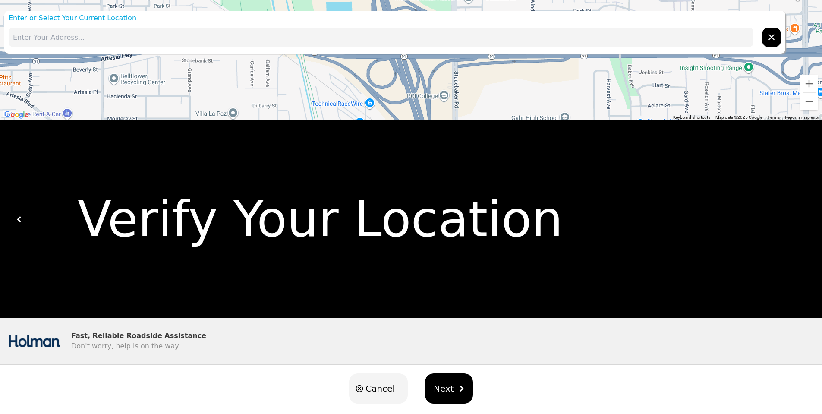
click at [433, 135] on div "Enter or Select Your Current Location ← Move left → Move right ↑ Move up ↓ Move…" at bounding box center [411, 213] width 822 height 427
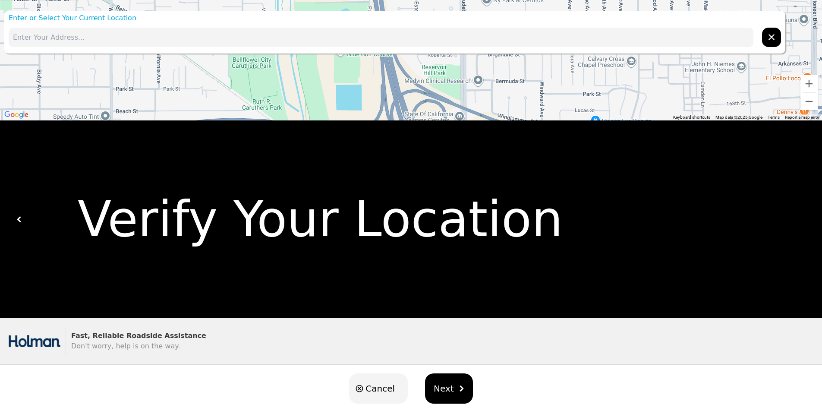
click at [424, 141] on div "Enter or Select Your Current Location ← Move left → Move right ↑ Move up ↓ Move…" at bounding box center [411, 213] width 822 height 427
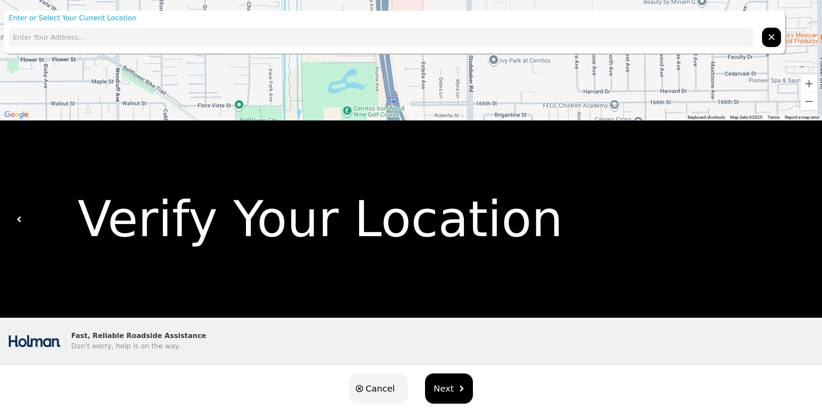
click at [430, 137] on div "Enter or Select Your Current Location ← Move left → Move right ↑ Move up ↓ Move…" at bounding box center [411, 213] width 822 height 427
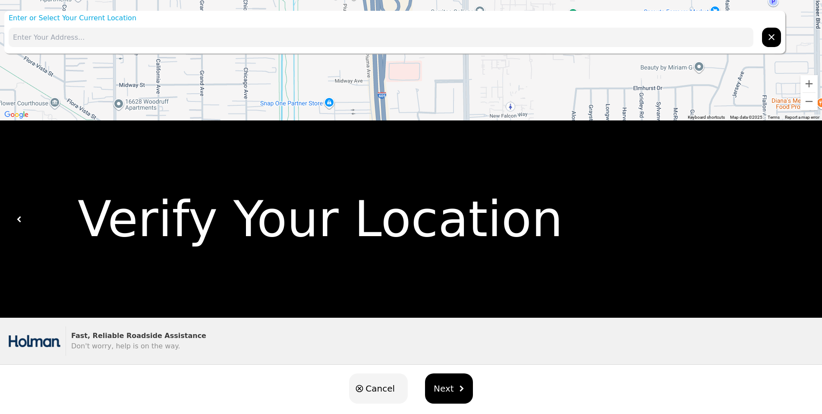
click at [423, 124] on div "Enter or Select Your Current Location ← Move left → Move right ↑ Move up ↓ Move…" at bounding box center [411, 213] width 822 height 427
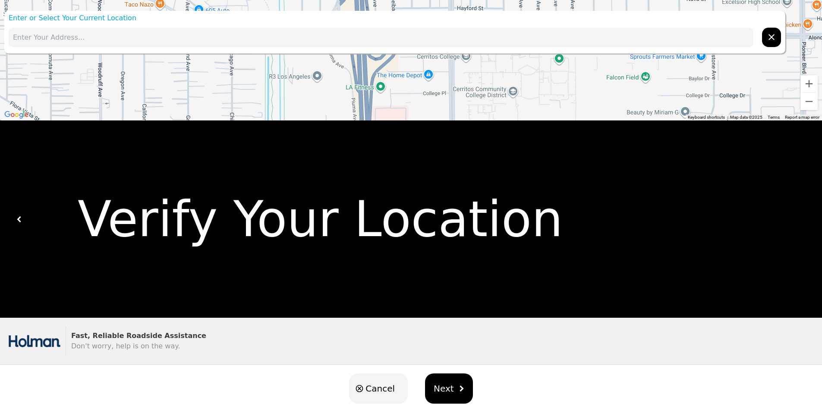
click at [428, 121] on div "Enter or Select Your Current Location ← Move left → Move right ↑ Move up ↓ Move…" at bounding box center [411, 213] width 822 height 427
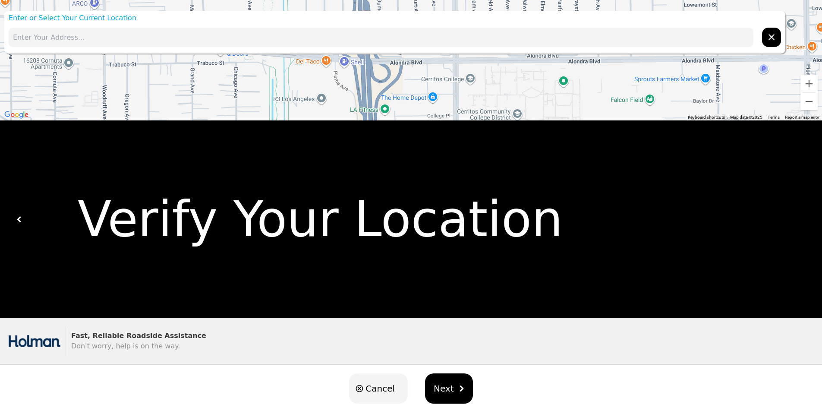
click at [420, 102] on div at bounding box center [411, 60] width 822 height 120
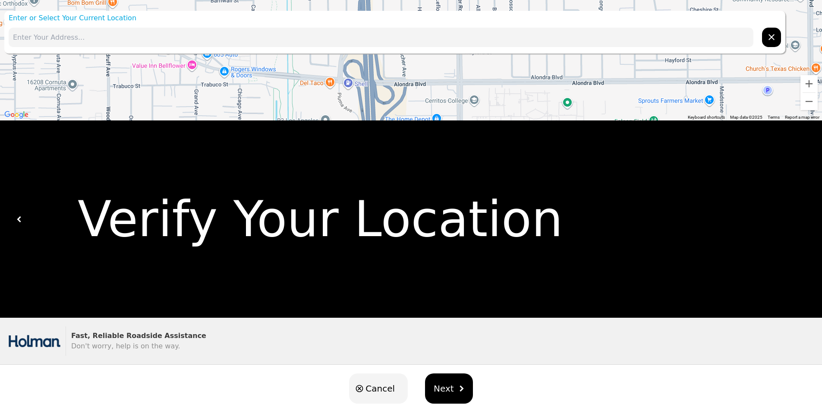
click at [425, 91] on div at bounding box center [411, 60] width 822 height 120
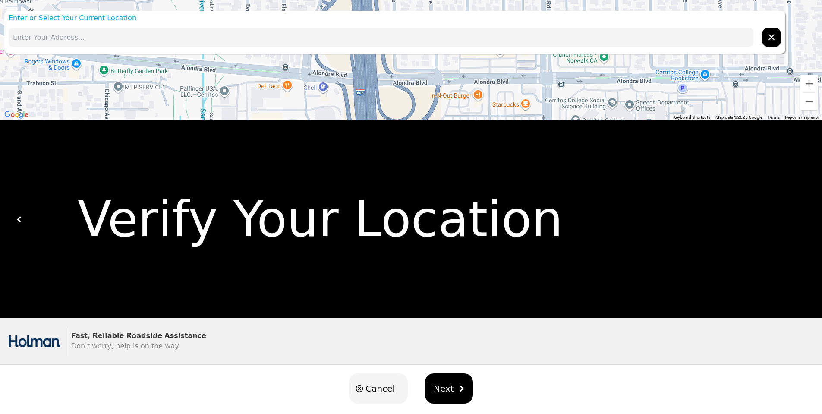
click at [416, 91] on div at bounding box center [411, 60] width 822 height 120
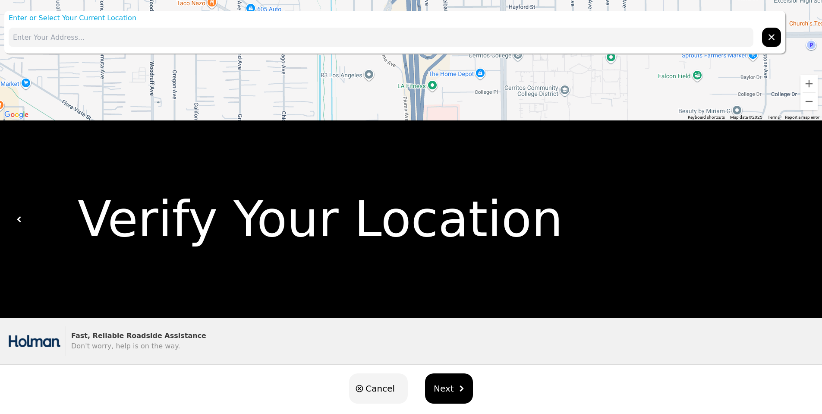
drag, startPoint x: 511, startPoint y: 105, endPoint x: 512, endPoint y: 44, distance: 60.9
click at [512, 44] on div "Enter or Select Your Current Location ← Move left → Move right ↑ Move up ↓ Move…" at bounding box center [411, 213] width 822 height 427
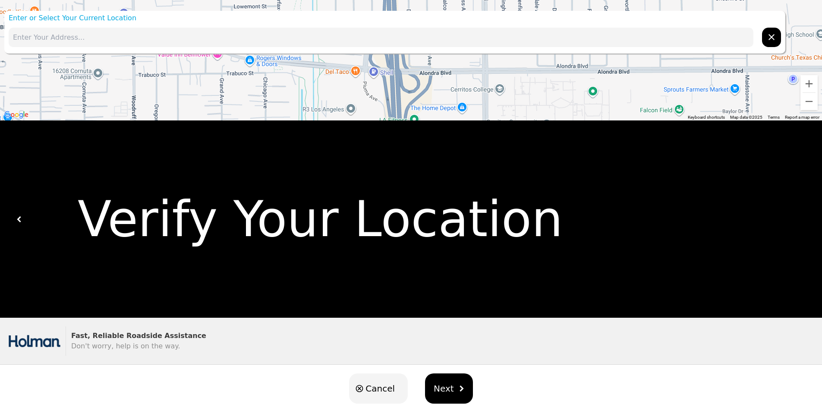
drag, startPoint x: 494, startPoint y: 110, endPoint x: 485, endPoint y: 124, distance: 16.5
click at [489, 129] on div "Enter or Select Your Current Location ← Move left → Move right ↑ Move up ↓ Move…" at bounding box center [411, 213] width 822 height 427
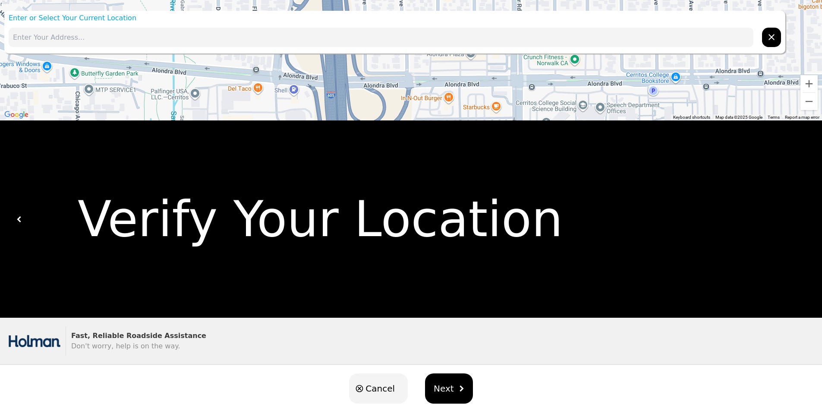
drag, startPoint x: 410, startPoint y: 79, endPoint x: 415, endPoint y: 96, distance: 18.3
click at [415, 96] on div at bounding box center [411, 60] width 822 height 120
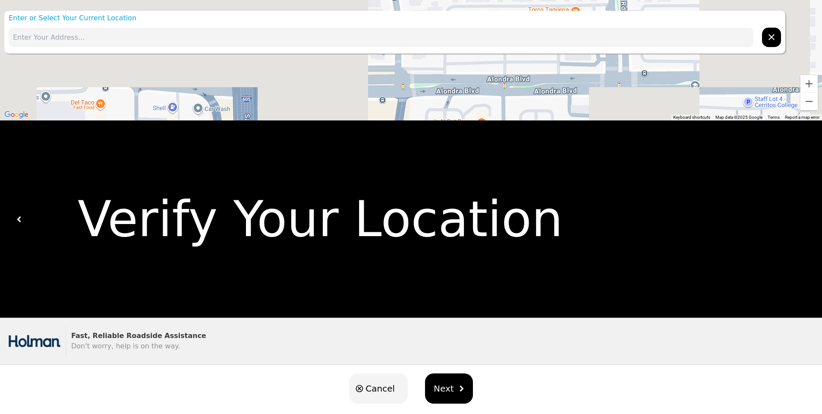
drag, startPoint x: 425, startPoint y: 78, endPoint x: 425, endPoint y: 88, distance: 9.9
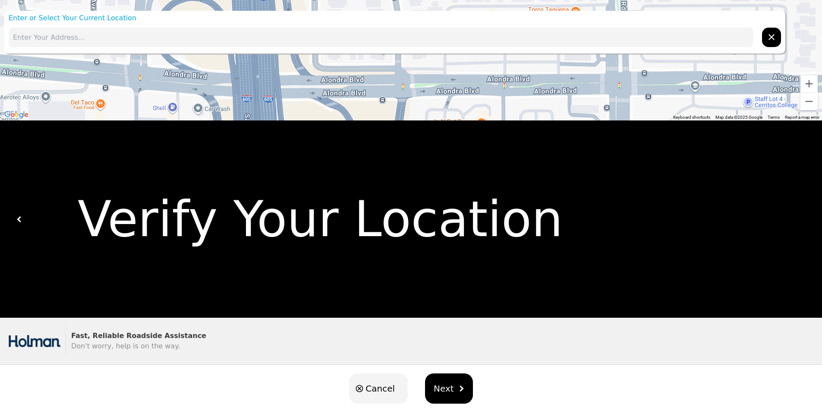
click at [425, 88] on div at bounding box center [411, 60] width 822 height 120
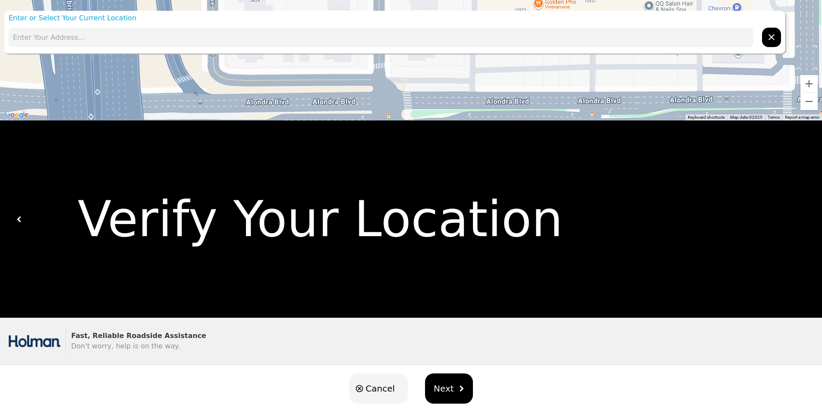
drag, startPoint x: 427, startPoint y: 78, endPoint x: 430, endPoint y: 114, distance: 35.9
click at [432, 117] on div at bounding box center [411, 60] width 822 height 120
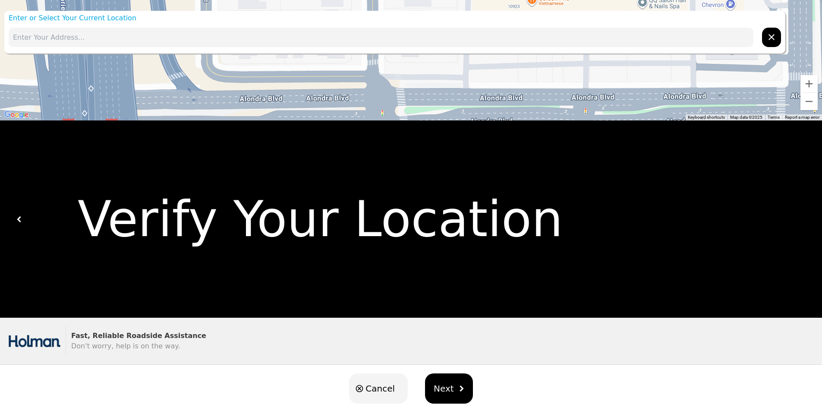
click at [400, 78] on div at bounding box center [411, 60] width 822 height 120
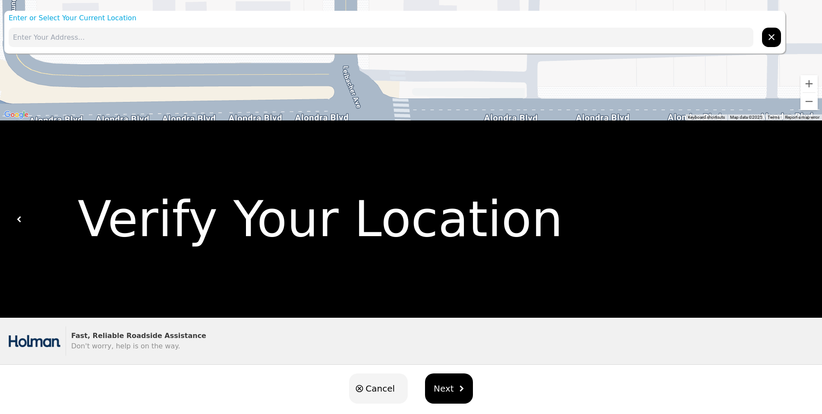
click at [400, 78] on div at bounding box center [411, 60] width 822 height 120
click at [351, 82] on div at bounding box center [411, 60] width 822 height 120
click at [349, 82] on div at bounding box center [411, 60] width 822 height 120
click at [350, 82] on div at bounding box center [411, 60] width 822 height 120
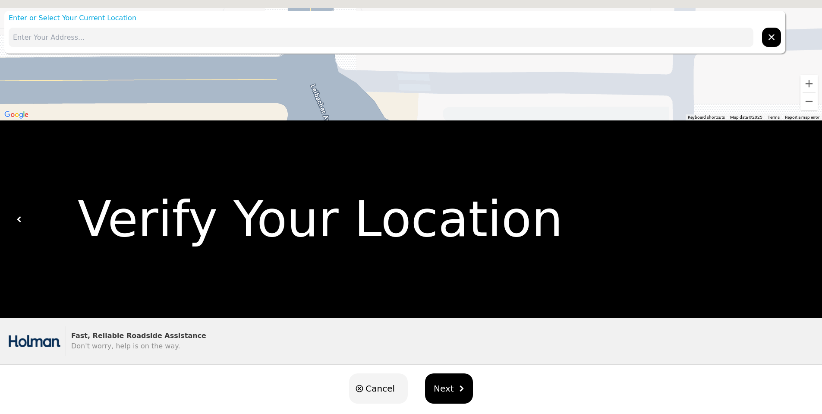
drag, startPoint x: 470, startPoint y: 83, endPoint x: 437, endPoint y: 98, distance: 36.7
click at [437, 98] on div at bounding box center [411, 60] width 822 height 120
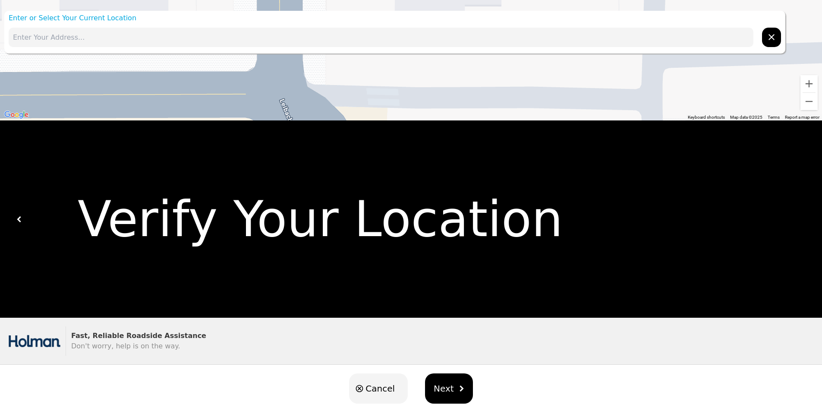
drag, startPoint x: 444, startPoint y: 85, endPoint x: 410, endPoint y: 101, distance: 37.8
click at [410, 101] on div at bounding box center [411, 60] width 822 height 120
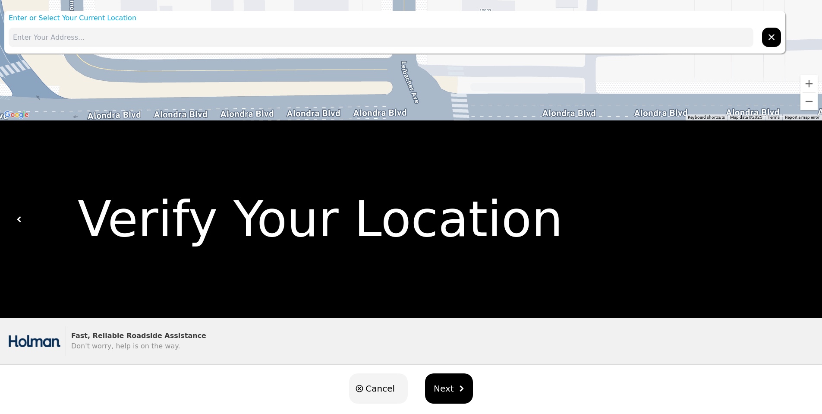
drag, startPoint x: 380, startPoint y: 95, endPoint x: 446, endPoint y: 69, distance: 70.9
click at [446, 69] on div at bounding box center [411, 60] width 822 height 120
click at [213, 41] on input "text" at bounding box center [381, 37] width 745 height 19
click at [706, 116] on button "Keyboard shortcuts" at bounding box center [706, 117] width 37 height 6
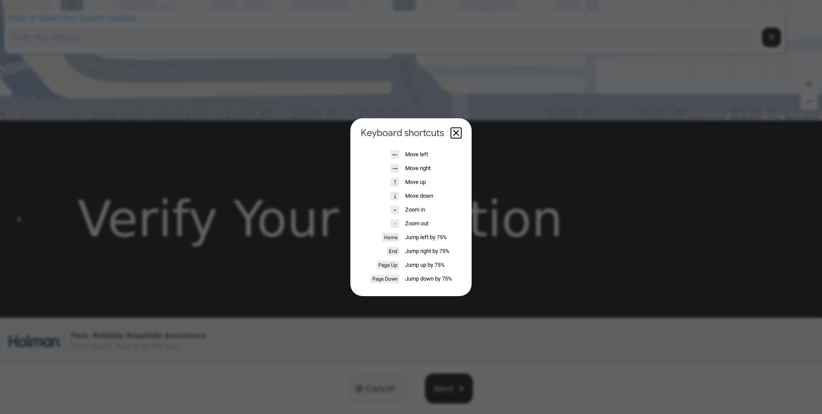
click at [460, 131] on button "Close dialog" at bounding box center [456, 133] width 10 height 10
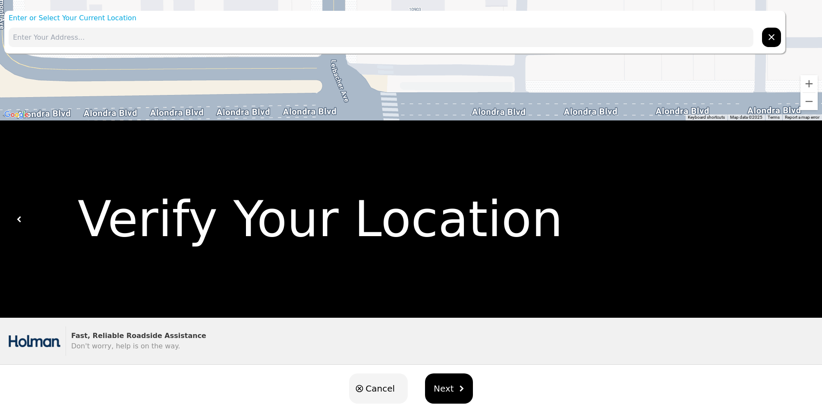
drag, startPoint x: 521, startPoint y: 82, endPoint x: 451, endPoint y: 81, distance: 70.4
click at [451, 81] on div at bounding box center [411, 60] width 822 height 120
click at [88, 31] on input "text" at bounding box center [381, 37] width 745 height 19
type input "K"
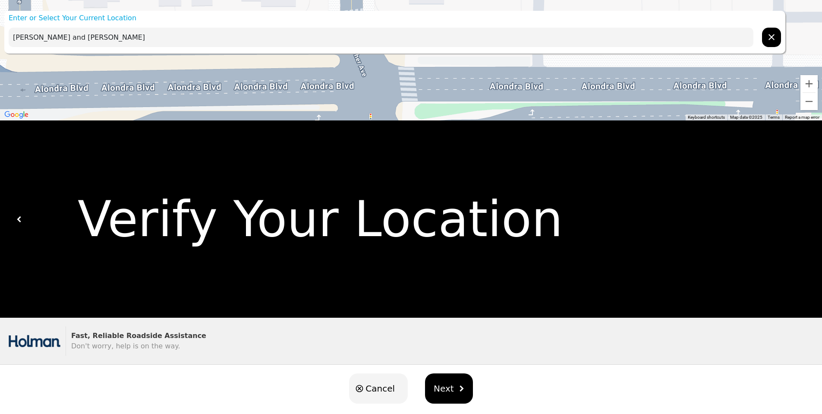
drag, startPoint x: 552, startPoint y: 89, endPoint x: 568, endPoint y: 64, distance: 30.3
click at [568, 64] on div at bounding box center [411, 60] width 822 height 120
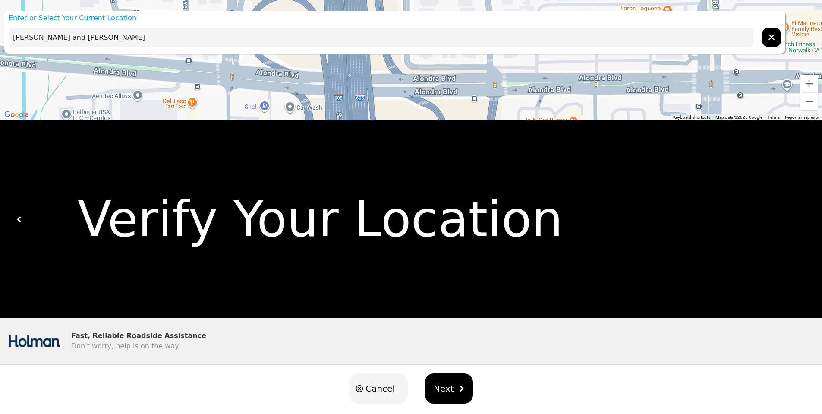
drag, startPoint x: 621, startPoint y: 93, endPoint x: 610, endPoint y: 87, distance: 13.0
click at [615, 89] on div at bounding box center [411, 60] width 822 height 120
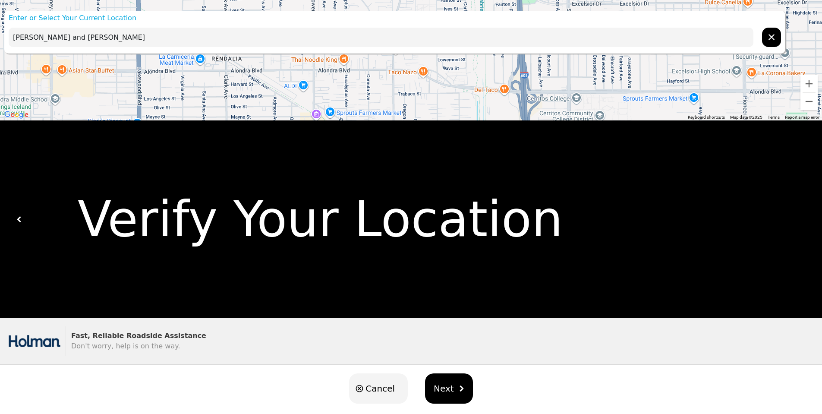
drag, startPoint x: 655, startPoint y: 94, endPoint x: 593, endPoint y: 97, distance: 62.2
click at [593, 97] on div at bounding box center [411, 60] width 822 height 120
click at [137, 36] on input "[PERSON_NAME] and [PERSON_NAME]" at bounding box center [381, 37] width 745 height 19
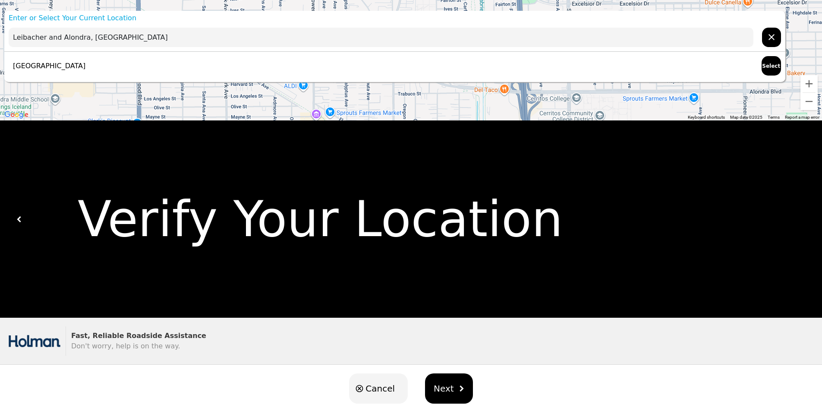
click at [85, 70] on p "[GEOGRAPHIC_DATA]" at bounding box center [47, 66] width 77 height 10
type input "[GEOGRAPHIC_DATA]"
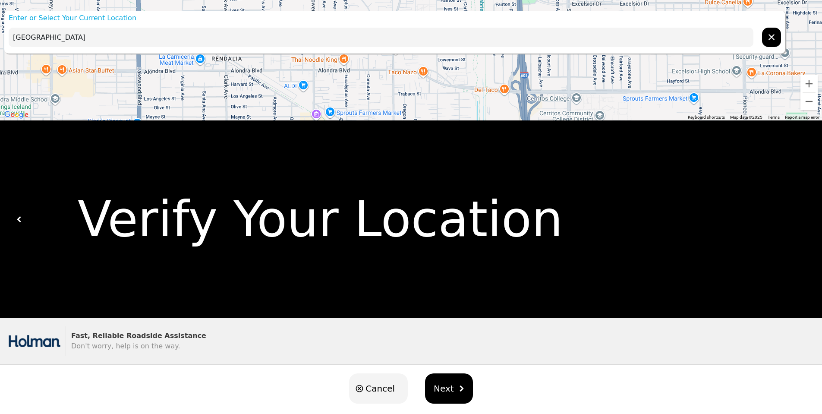
click at [447, 390] on span "Next" at bounding box center [444, 388] width 20 height 13
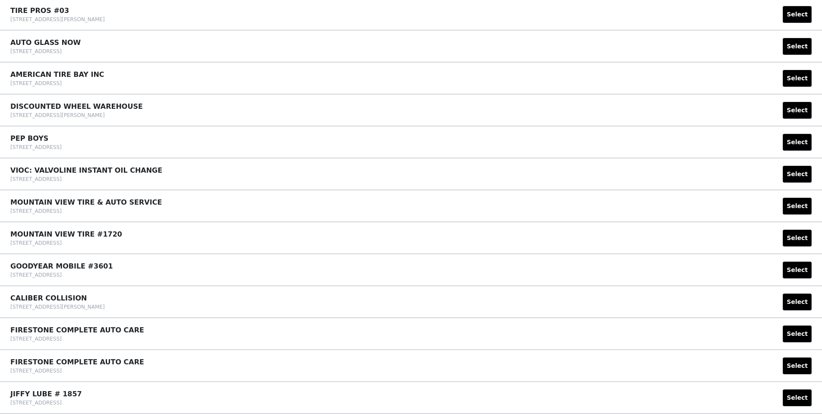
scroll to position [346, 0]
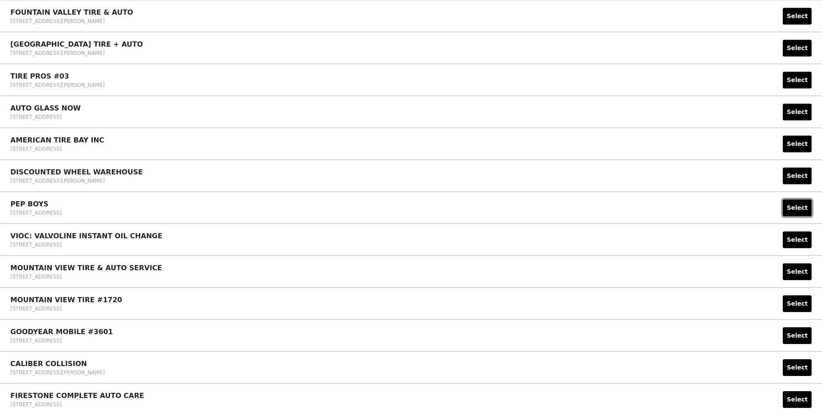
click at [794, 205] on button "Select" at bounding box center [797, 207] width 29 height 17
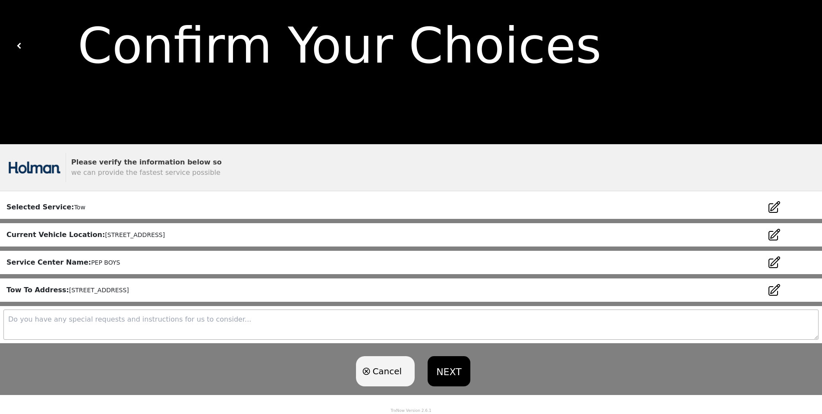
scroll to position [94, 0]
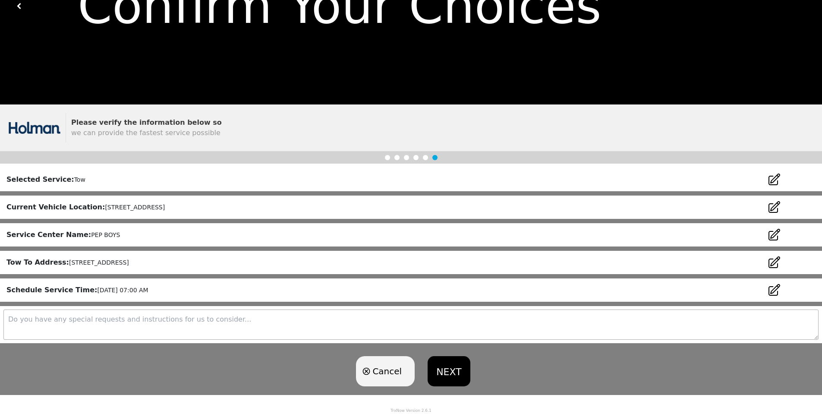
click at [123, 326] on textarea at bounding box center [410, 324] width 815 height 30
type textarea "I can meet you there with the key to the vehicle. My number is [PHONE_NUMBER]"
click at [777, 206] on icon at bounding box center [774, 207] width 11 height 11
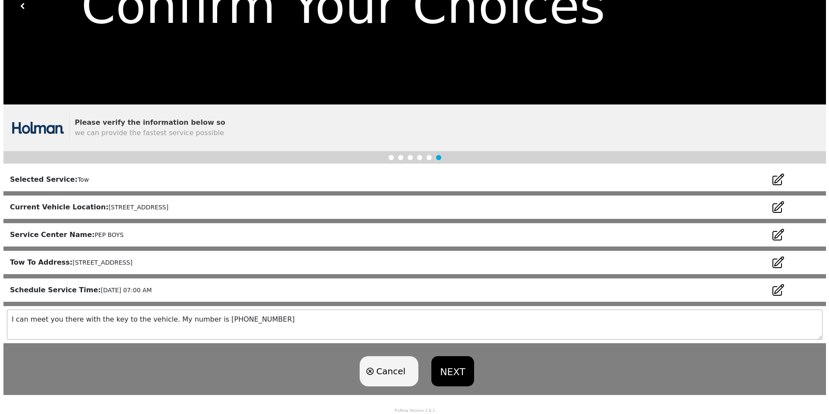
scroll to position [0, 0]
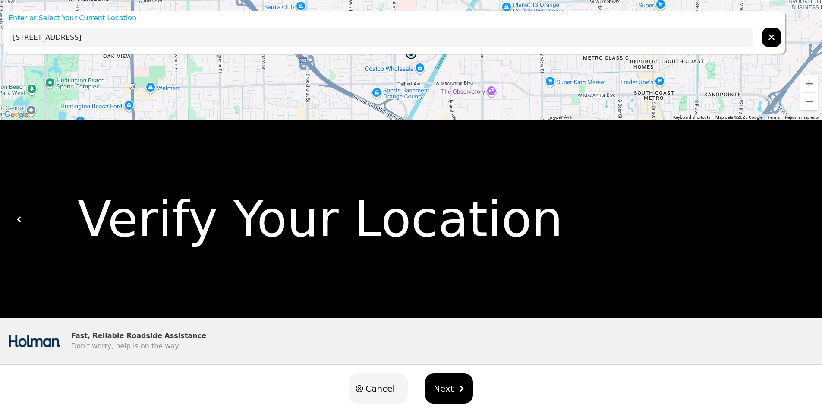
click at [298, 44] on input "[STREET_ADDRESS]" at bounding box center [381, 37] width 745 height 19
drag, startPoint x: 312, startPoint y: 53, endPoint x: 0, endPoint y: 50, distance: 312.1
click at [0, 50] on div "Enter or Select Your Current Location [STREET_ADDRESS] ← Move left → Move right…" at bounding box center [411, 213] width 822 height 427
click at [173, 39] on input "[STREET_ADDRESS]" at bounding box center [381, 37] width 745 height 19
type input "1"
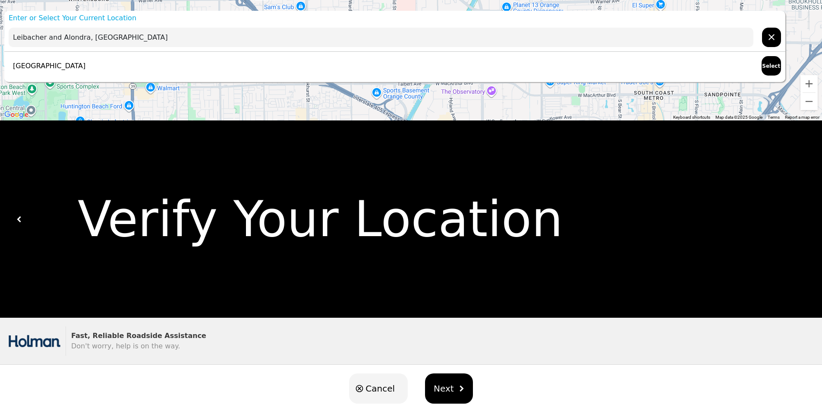
click at [764, 67] on button "Select" at bounding box center [771, 65] width 19 height 19
type input "[GEOGRAPHIC_DATA]"
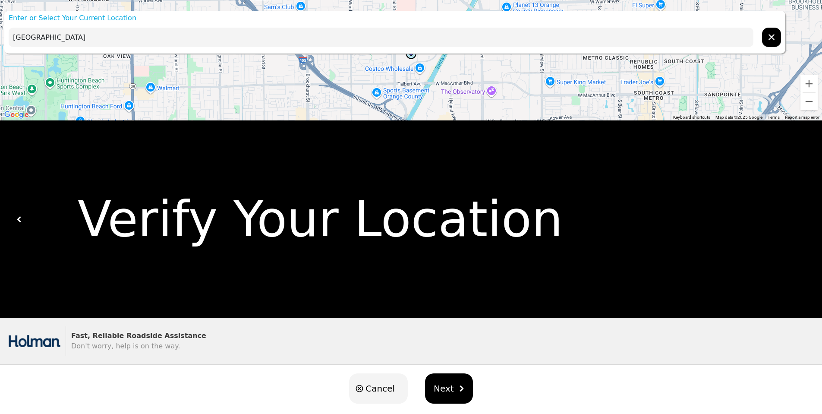
click at [438, 380] on button "Next" at bounding box center [449, 388] width 48 height 30
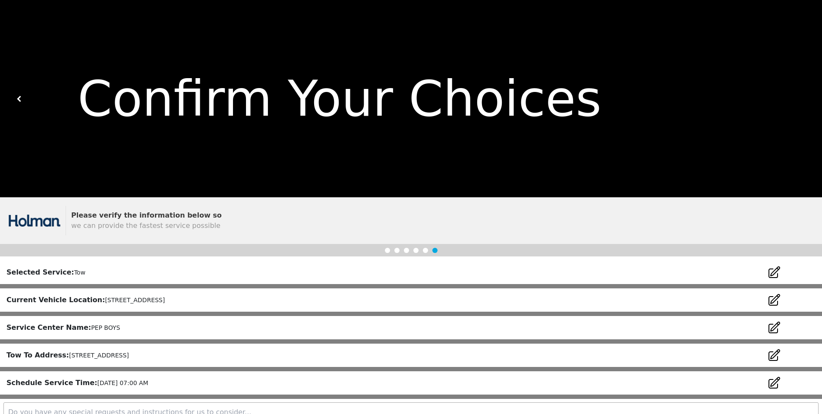
click at [773, 301] on icon at bounding box center [774, 299] width 11 height 11
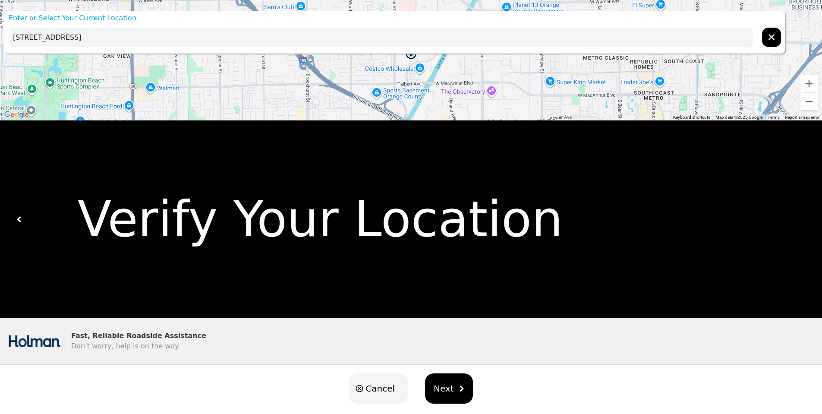
click at [329, 36] on input "[STREET_ADDRESS]" at bounding box center [381, 37] width 745 height 19
drag, startPoint x: 405, startPoint y: 41, endPoint x: 0, endPoint y: 38, distance: 404.8
click at [0, 38] on div "Enter or Select Your Current Location [STREET_ADDRESS] ← Move left → Move right…" at bounding box center [411, 213] width 822 height 427
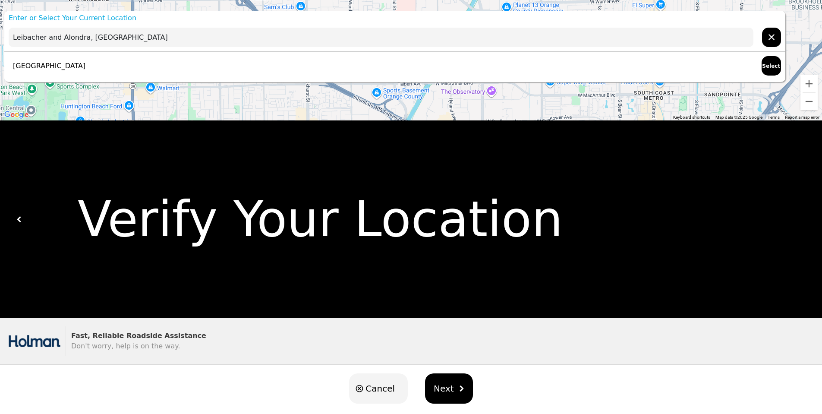
click at [771, 65] on button "Select" at bounding box center [771, 65] width 19 height 19
type input "[GEOGRAPHIC_DATA]"
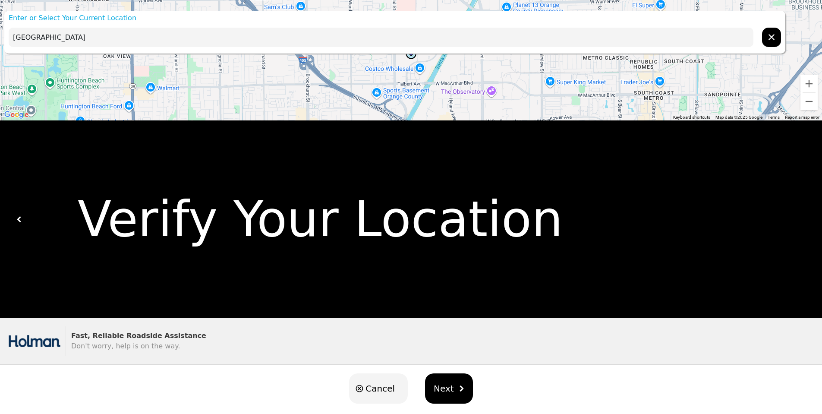
click at [498, 45] on input "[GEOGRAPHIC_DATA]" at bounding box center [381, 37] width 745 height 19
click at [449, 397] on button "Next" at bounding box center [449, 388] width 48 height 30
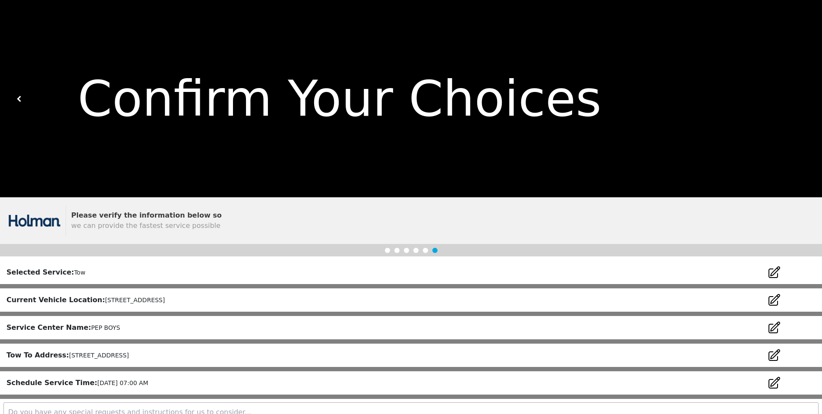
click at [771, 299] on icon at bounding box center [774, 300] width 14 height 14
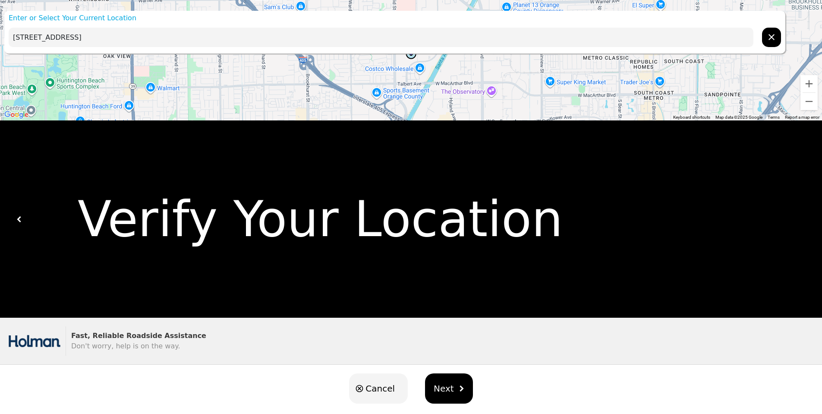
click at [171, 20] on p "Enter or Select Your Current Location" at bounding box center [394, 18] width 781 height 10
click at [179, 42] on input "[STREET_ADDRESS]" at bounding box center [381, 37] width 745 height 19
click at [180, 41] on input "[STREET_ADDRESS]" at bounding box center [381, 37] width 745 height 19
drag, startPoint x: 180, startPoint y: 41, endPoint x: 0, endPoint y: -15, distance: 188.1
click at [0, 0] on html "Enter or Select Your Current Location [STREET_ADDRESS] ← Move left → Move right…" at bounding box center [411, 207] width 822 height 414
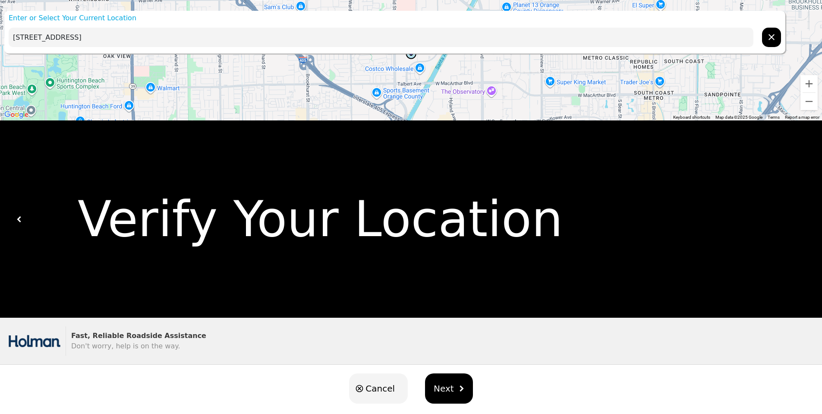
click at [767, 39] on icon "hidden" at bounding box center [772, 37] width 10 height 10
click at [768, 42] on icon "hidden" at bounding box center [772, 37] width 10 height 10
click at [375, 390] on span "Cancel" at bounding box center [380, 388] width 29 height 13
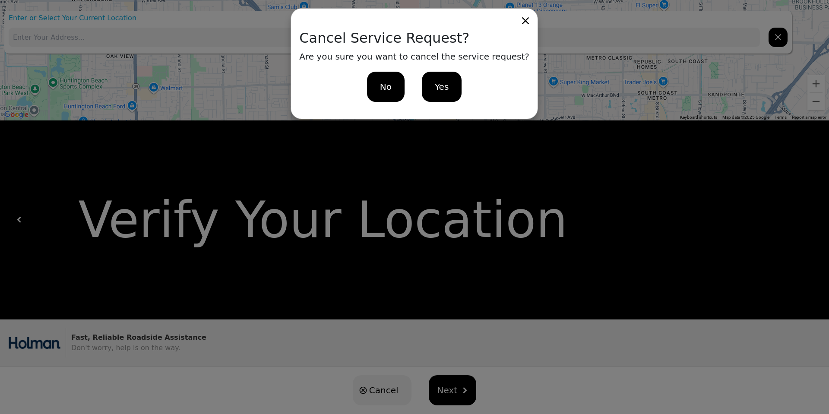
click at [434, 93] on div "Yes" at bounding box center [442, 87] width 40 height 30
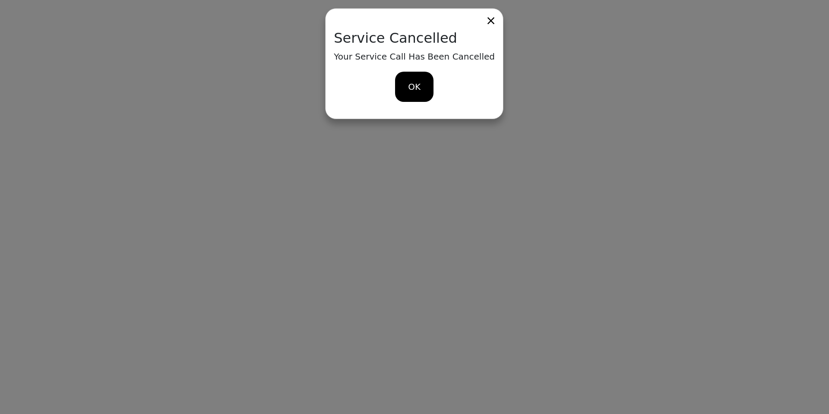
click at [409, 93] on div "OK" at bounding box center [414, 87] width 38 height 30
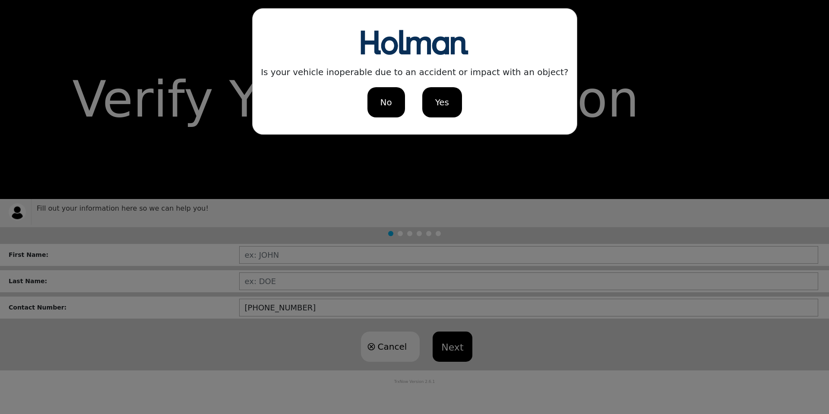
click at [387, 102] on span "No" at bounding box center [386, 102] width 12 height 13
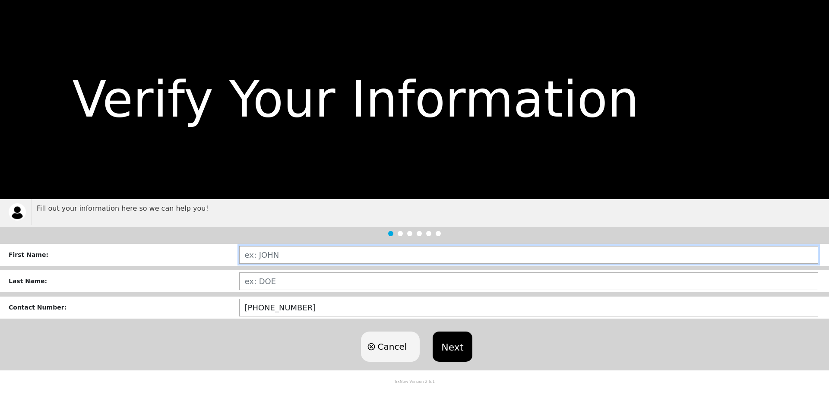
click at [301, 251] on input "text" at bounding box center [528, 255] width 579 height 18
type input "[PERSON_NAME]"
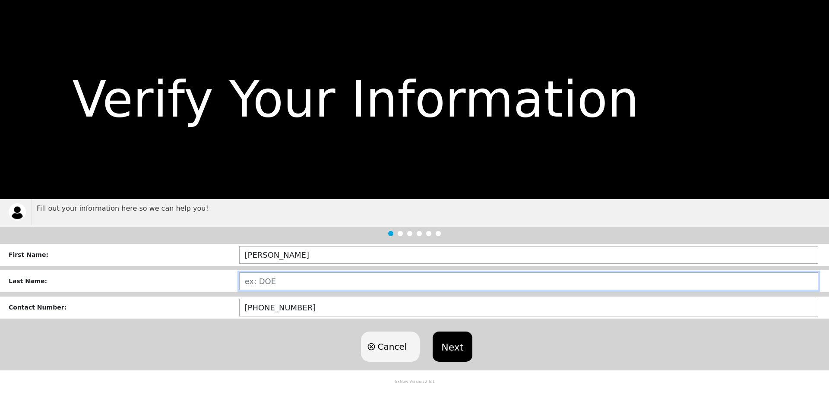
click at [295, 282] on input "text" at bounding box center [528, 281] width 579 height 18
type input "[PERSON_NAME]"
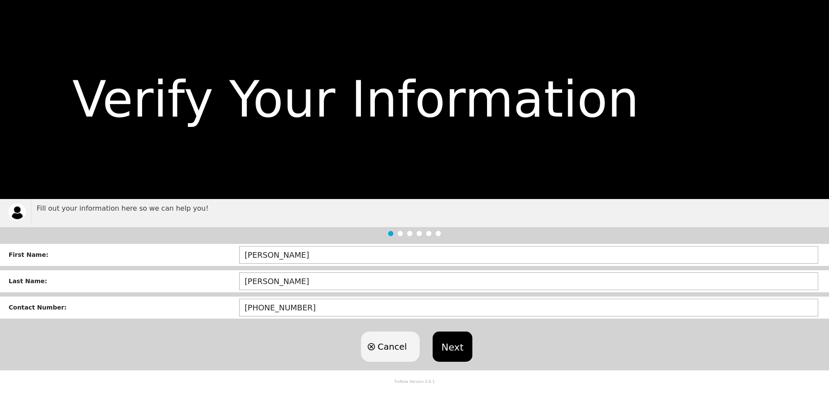
click at [454, 350] on button "Next" at bounding box center [451, 346] width 39 height 30
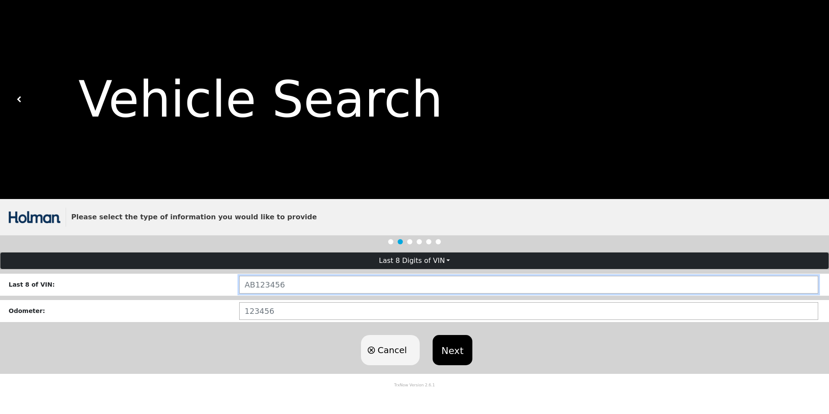
click at [318, 287] on input "text" at bounding box center [528, 285] width 579 height 18
click at [323, 288] on input "C19907" at bounding box center [528, 285] width 579 height 18
drag, startPoint x: 324, startPoint y: 283, endPoint x: 224, endPoint y: 283, distance: 99.7
click at [245, 286] on input "C19907" at bounding box center [528, 285] width 579 height 18
type input "K"
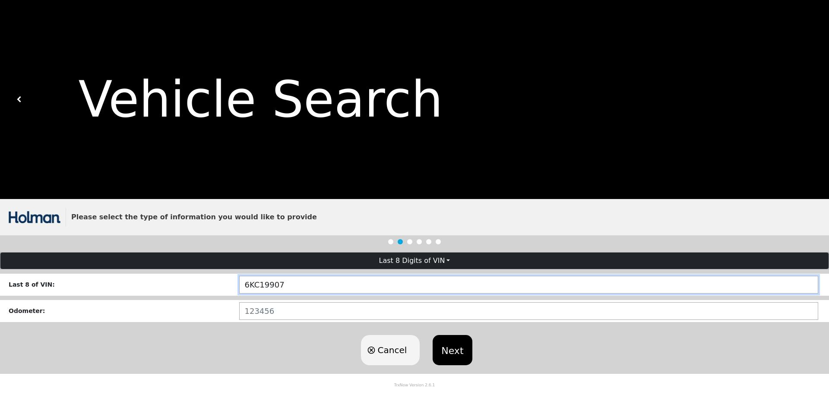
type input "6KC19907"
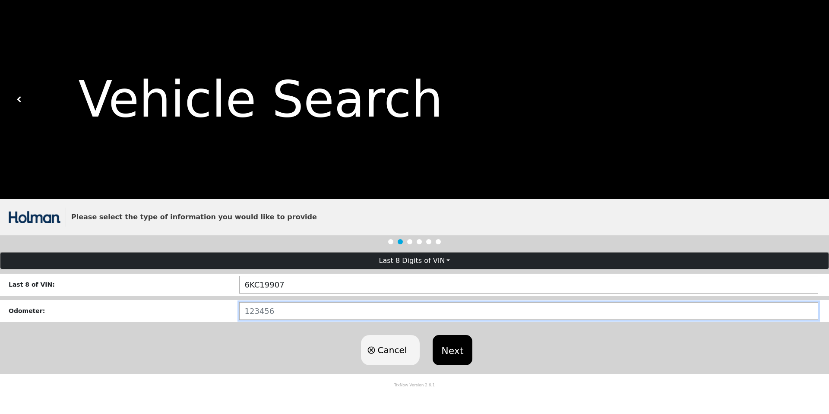
click at [257, 309] on input "number" at bounding box center [528, 311] width 579 height 18
type input "188843"
click at [463, 353] on button "Next" at bounding box center [451, 350] width 39 height 30
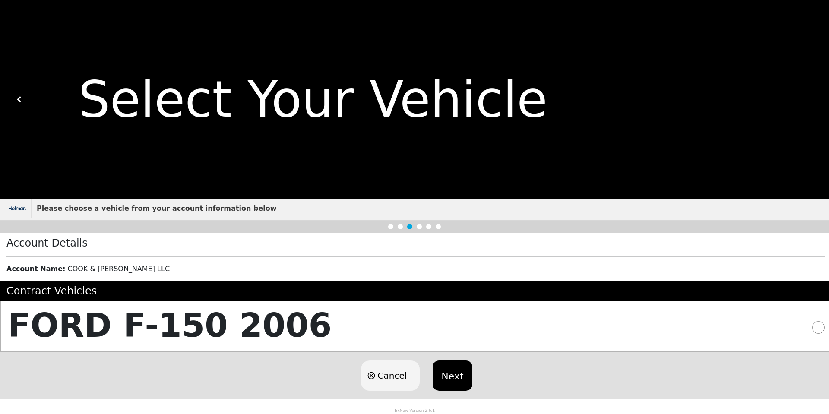
click at [344, 333] on div "FORD F-150 2006" at bounding box center [414, 326] width 829 height 50
click at [459, 379] on button "Next" at bounding box center [451, 375] width 39 height 30
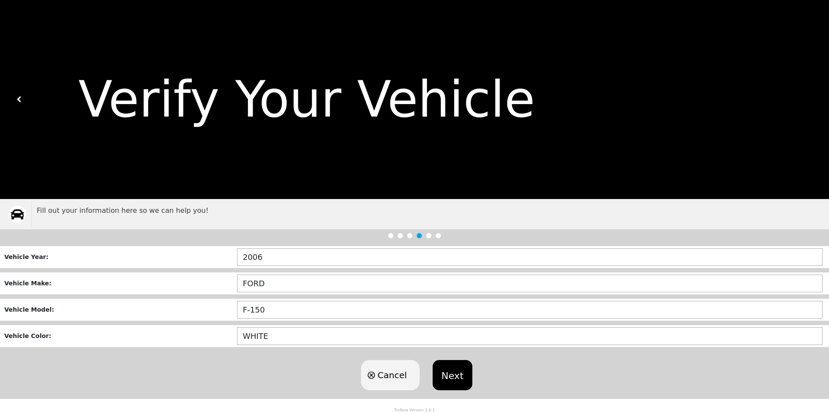
click at [451, 366] on button "Next" at bounding box center [451, 375] width 39 height 30
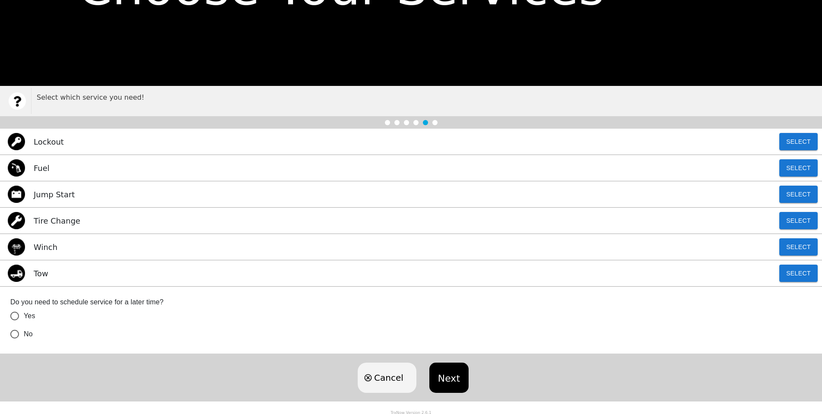
scroll to position [115, 0]
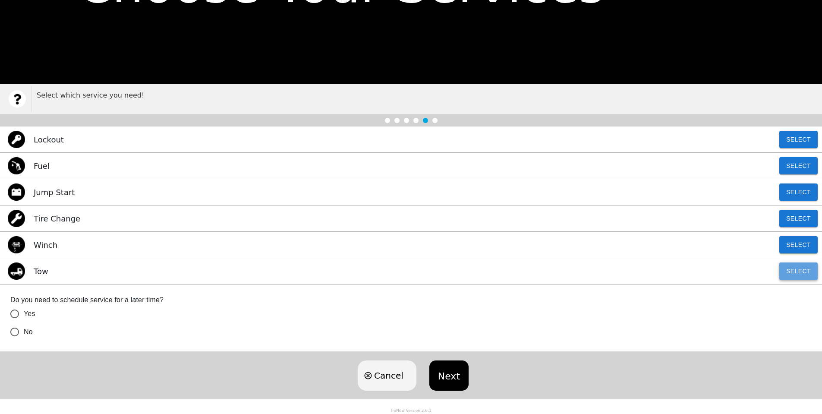
click at [782, 273] on button "Select" at bounding box center [798, 270] width 38 height 17
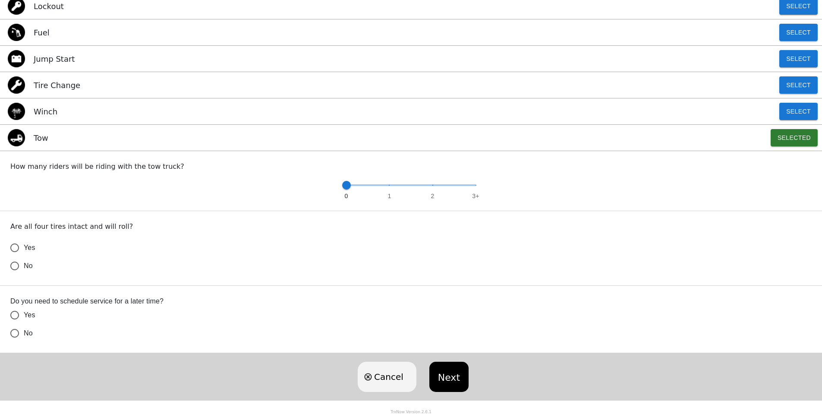
scroll to position [249, 0]
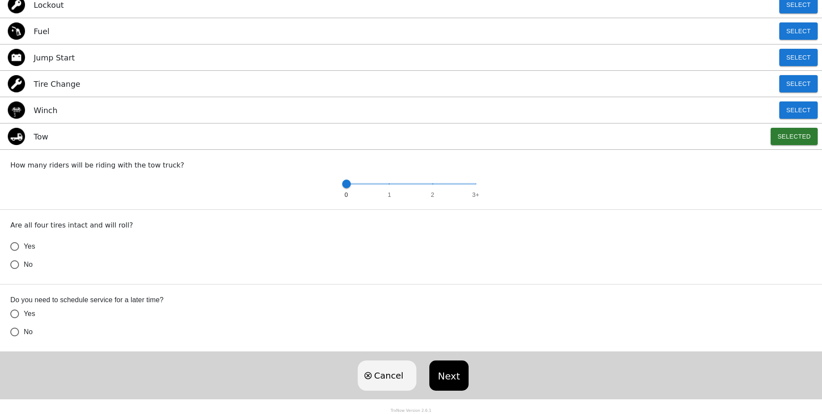
click at [15, 246] on input "Yes" at bounding box center [15, 246] width 18 height 18
radio input "true"
click at [15, 256] on input "Yes" at bounding box center [15, 246] width 18 height 18
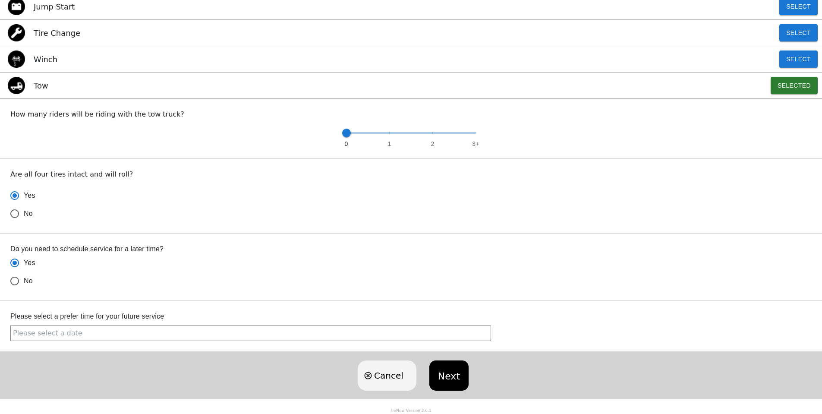
scroll to position [300, 0]
radio input "true"
click at [123, 337] on input "text" at bounding box center [250, 333] width 481 height 16
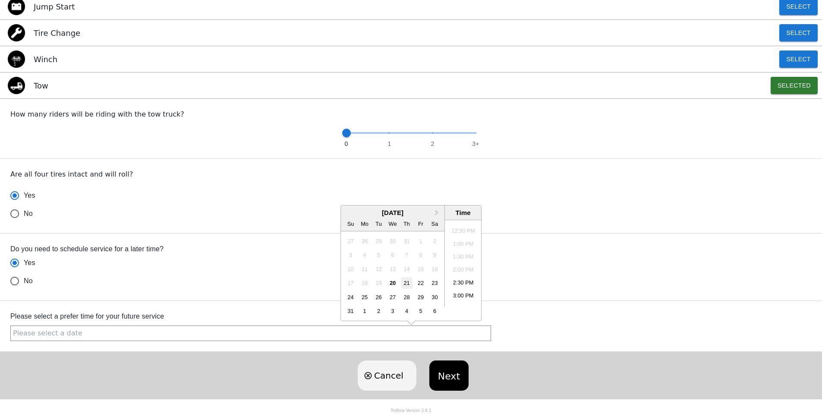
click at [409, 286] on div "21" at bounding box center [407, 283] width 12 height 12
radio input "false"
type input "August 21, 2025 2:25PM"
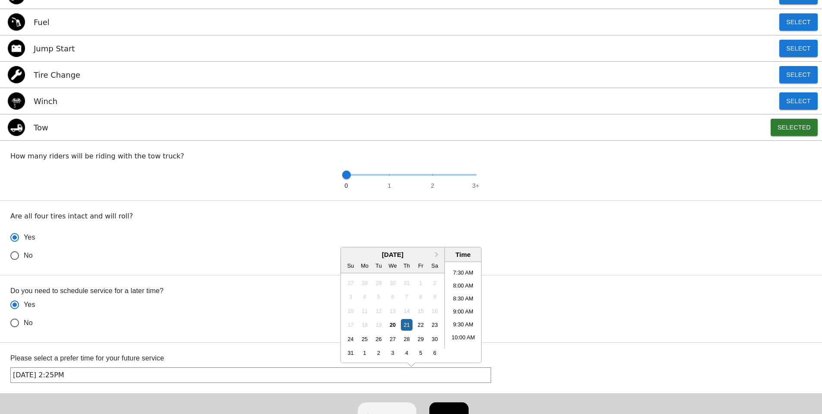
scroll to position [146, 0]
click at [457, 303] on li "7:00 AM" at bounding box center [463, 303] width 37 height 13
radio input "false"
type input "[DATE] 7:00AM"
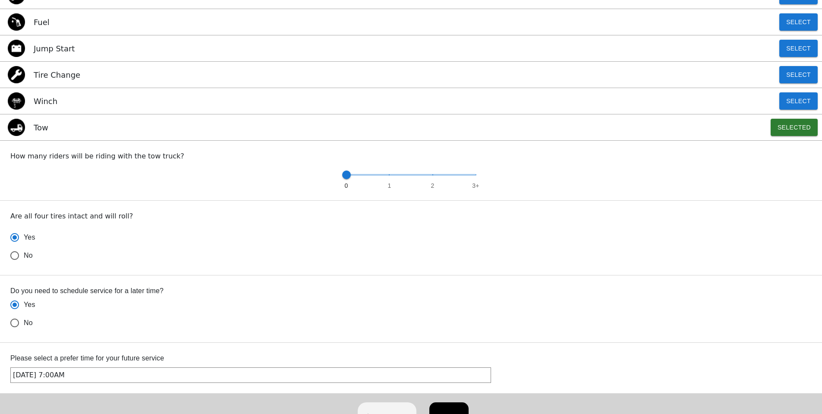
scroll to position [300, 0]
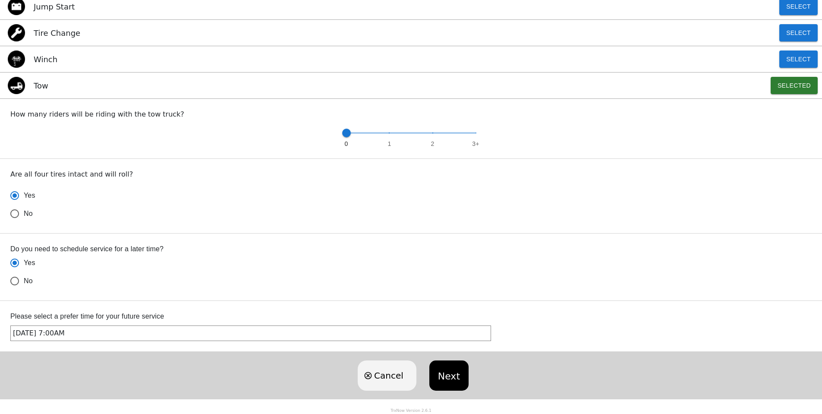
click at [449, 377] on button "Next" at bounding box center [448, 375] width 39 height 30
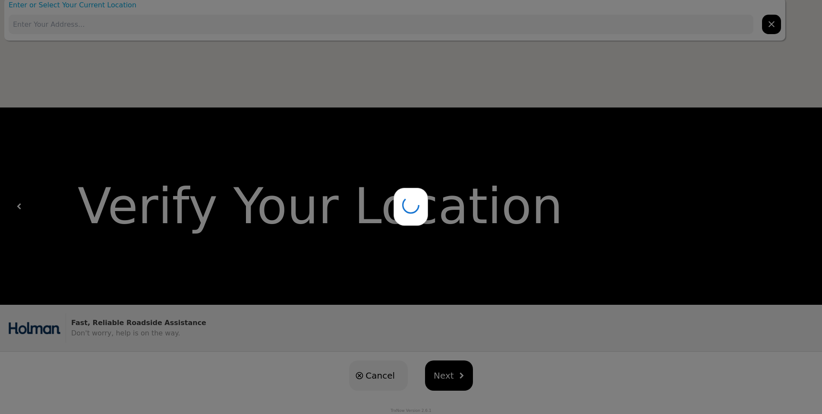
scroll to position [0, 0]
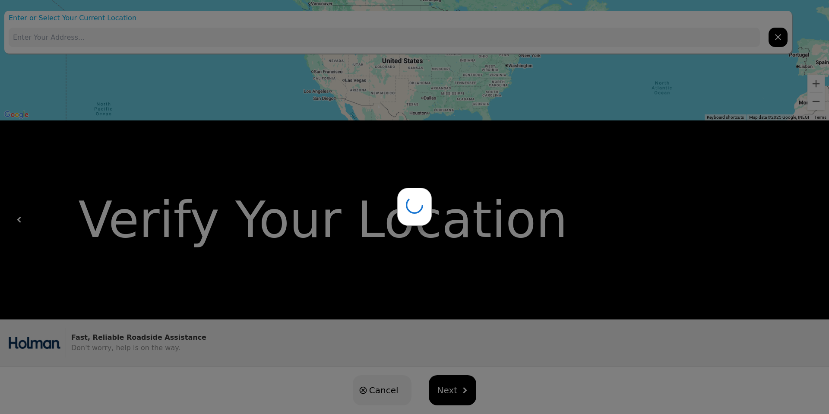
type input "[STREET_ADDRESS]"
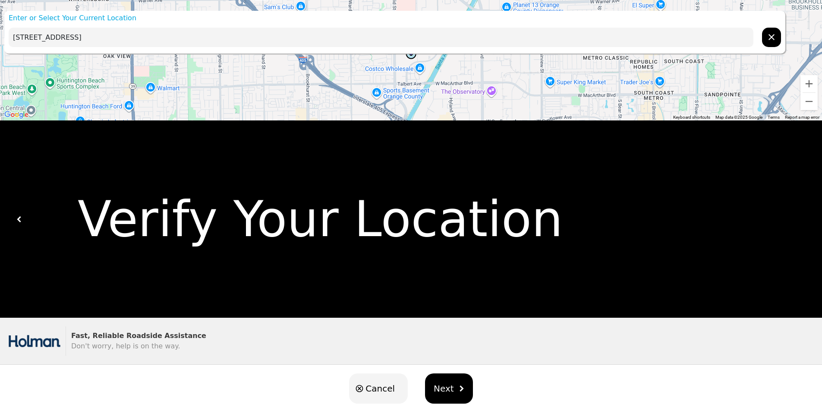
click at [768, 41] on icon "hidden" at bounding box center [772, 37] width 10 height 10
click at [375, 38] on input "text" at bounding box center [381, 37] width 745 height 19
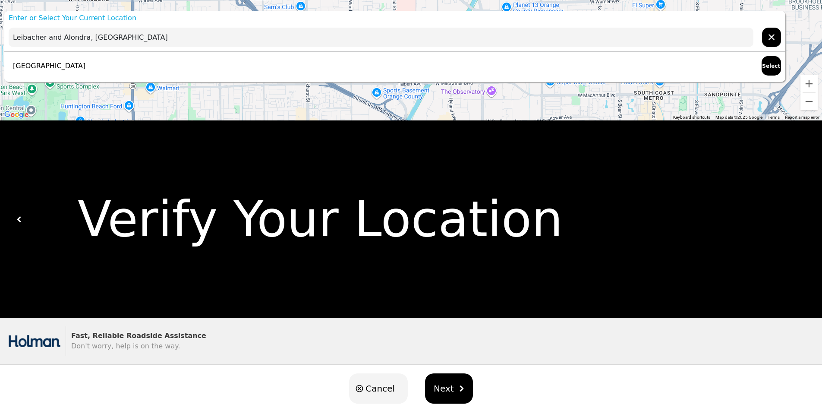
click at [85, 65] on p "[GEOGRAPHIC_DATA]" at bounding box center [47, 66] width 77 height 10
type input "[GEOGRAPHIC_DATA]"
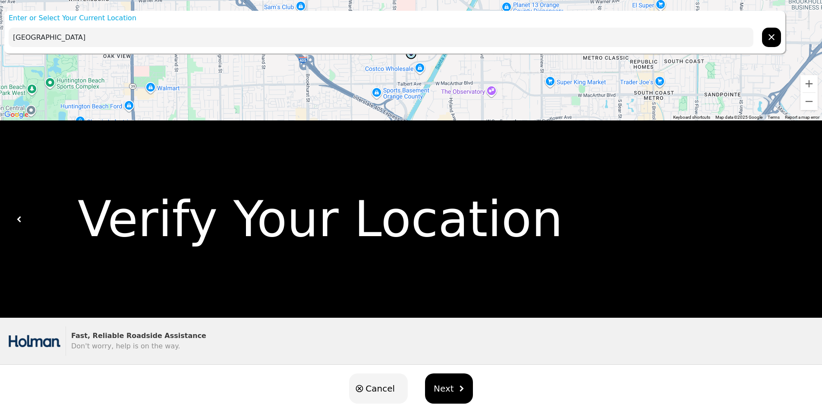
click at [434, 390] on span "Next" at bounding box center [444, 388] width 20 height 13
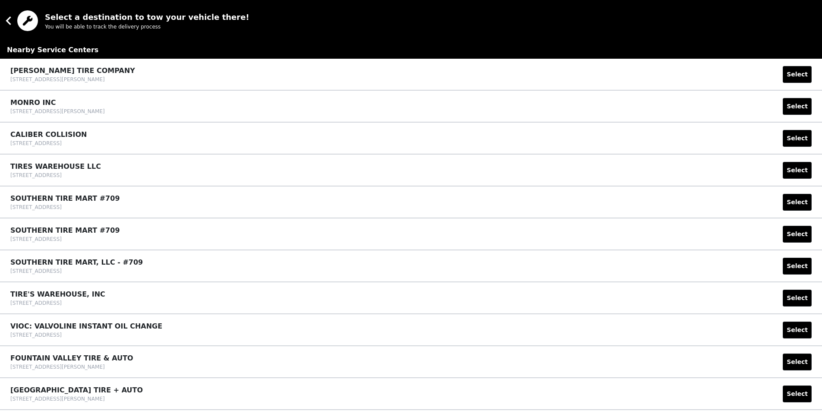
click at [29, 22] on img at bounding box center [27, 20] width 21 height 21
click at [71, 21] on div "Select a destination to tow your vehicle there!" at bounding box center [147, 17] width 205 height 12
click at [38, 16] on div "Select a destination to tow your vehicle there! You will be able to track the d…" at bounding box center [135, 20] width 237 height 21
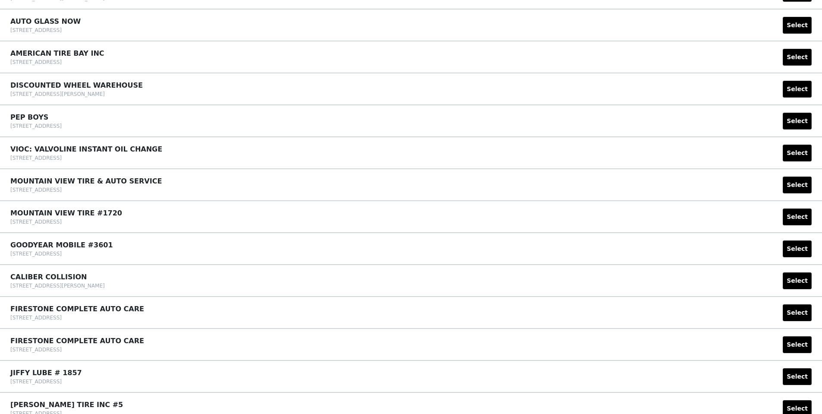
scroll to position [432, 0]
click at [163, 132] on div "PEP BOYS 19122 BROOKHURST ST HUNTINGTON BEACH CA USA 92646 Select" at bounding box center [411, 122] width 822 height 32
click at [799, 127] on button "Select" at bounding box center [797, 121] width 29 height 17
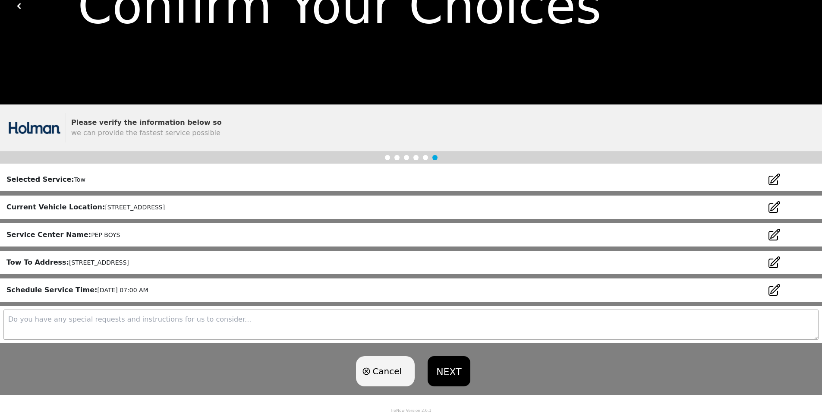
scroll to position [94, 0]
click at [151, 326] on textarea at bounding box center [410, 324] width 815 height 30
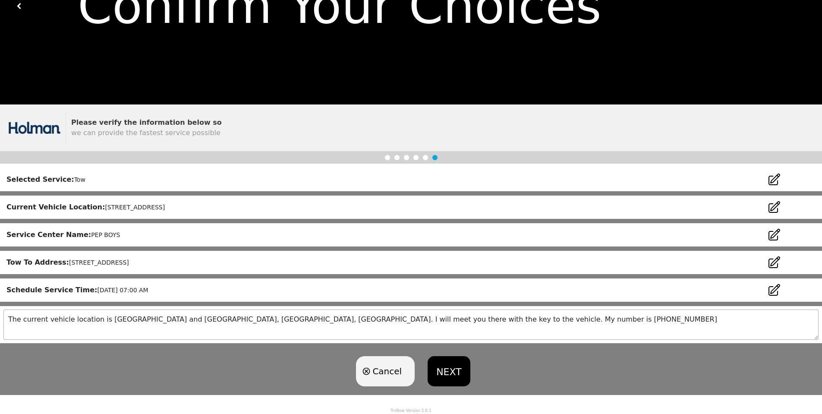
type textarea "The current vehicle location is Leibacher and Alondra, Norwalk, CA. I will meet…"
click at [445, 376] on button "NEXT" at bounding box center [449, 371] width 42 height 30
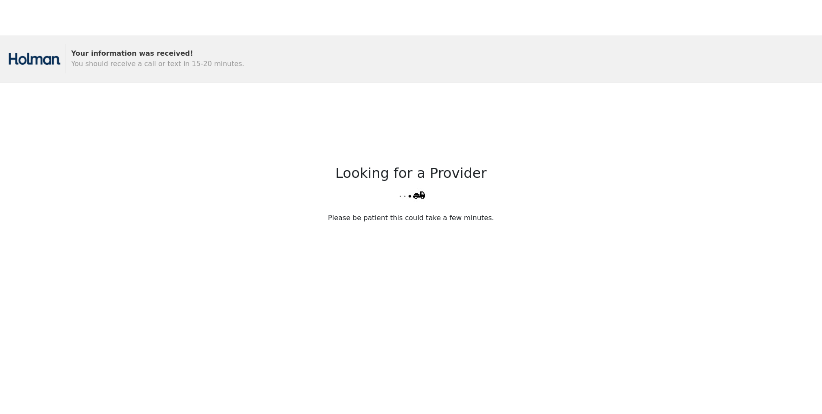
scroll to position [164, 0]
